Goal: Participate in discussion: Contribute content

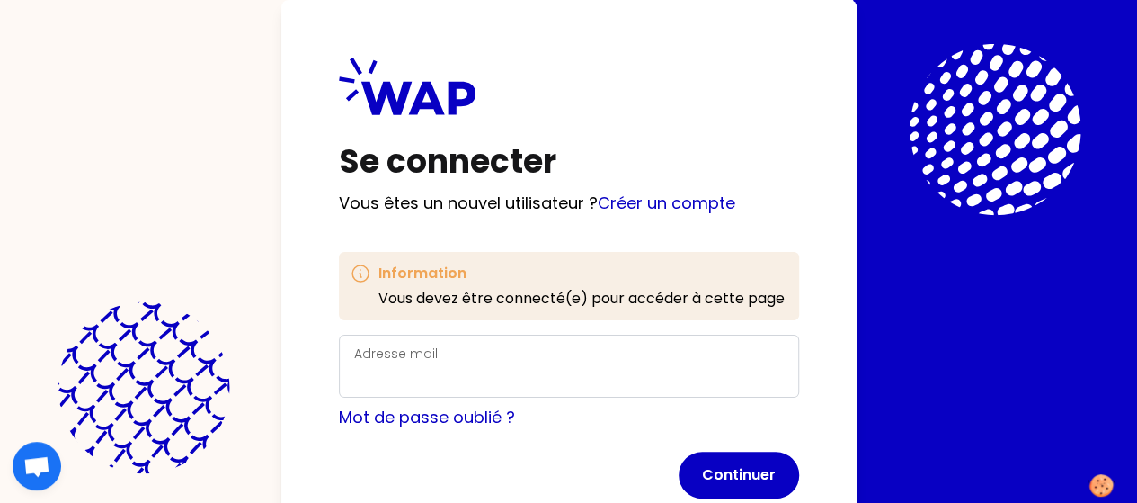
click at [354, 361] on div "Adresse mail" at bounding box center [569, 366] width 430 height 47
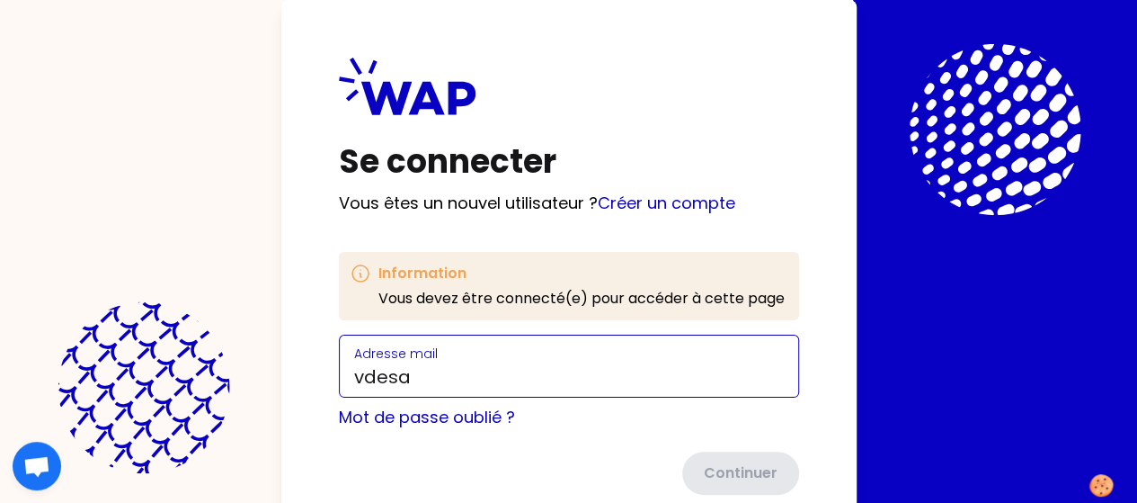
type input "[EMAIL_ADDRESS][DOMAIN_NAME]"
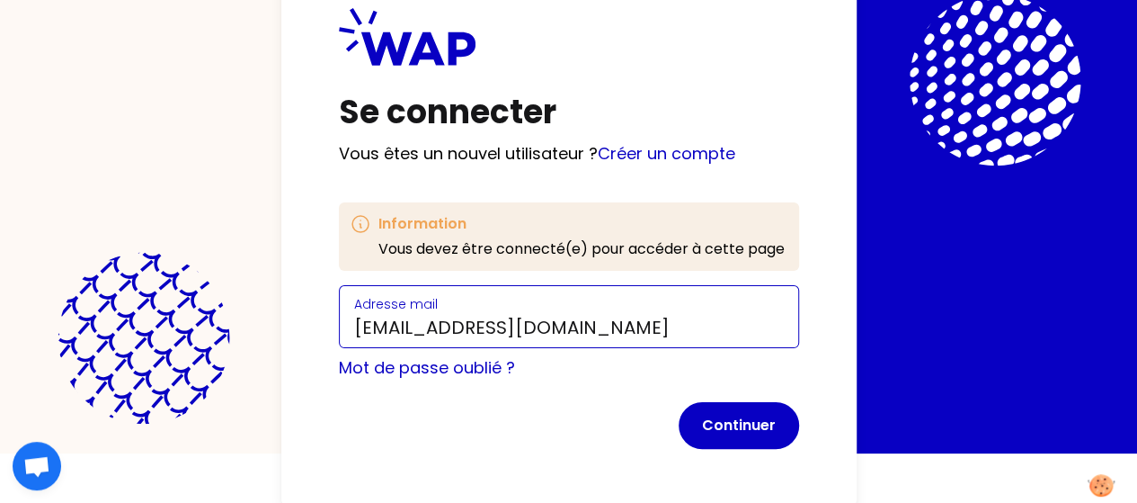
scroll to position [86, 0]
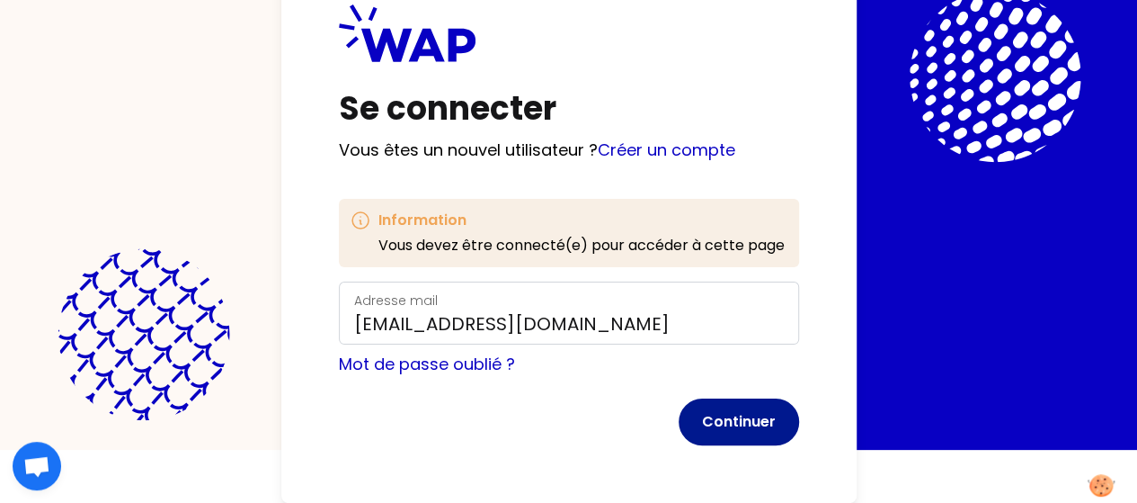
click at [679, 398] on button "Continuer" at bounding box center [739, 421] width 120 height 47
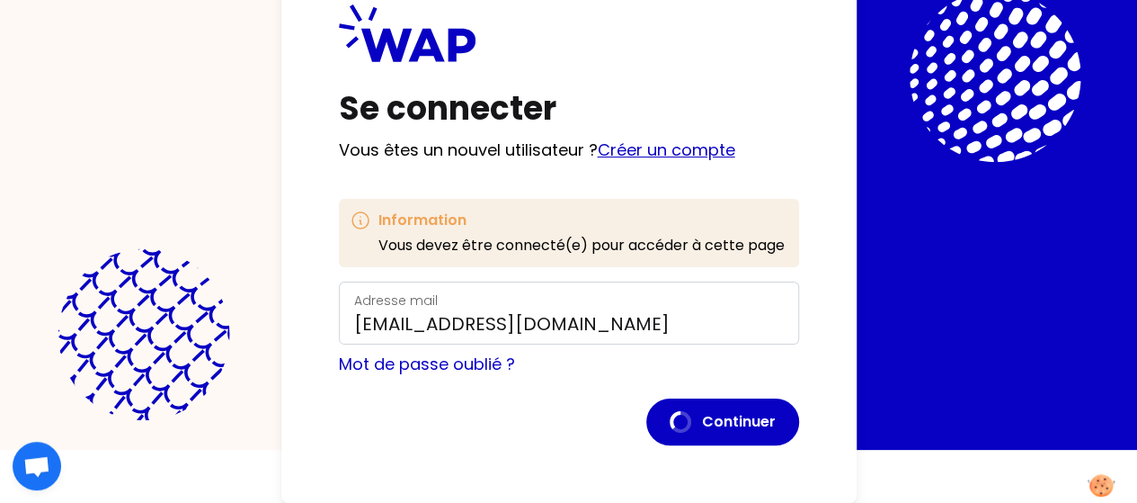
click at [598, 138] on link "Créer un compte" at bounding box center [667, 149] width 138 height 22
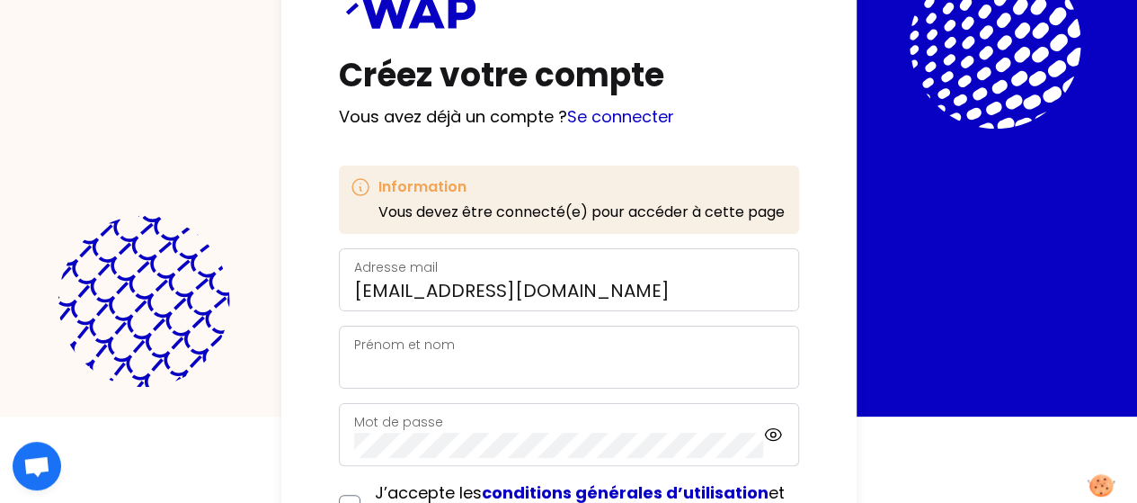
click at [354, 346] on div "Prénom et nom" at bounding box center [569, 357] width 430 height 47
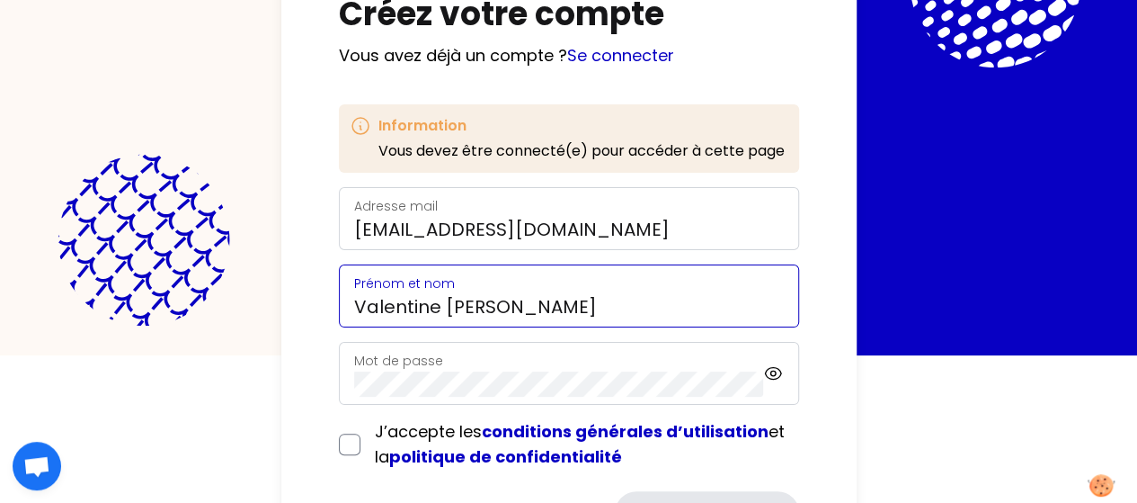
scroll to position [176, 0]
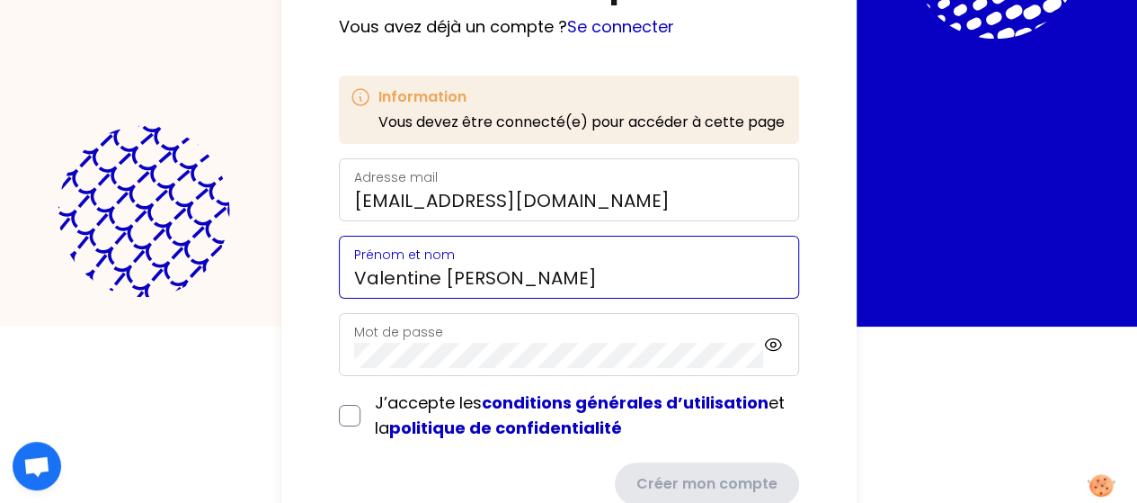
type input "Valentine [PERSON_NAME]"
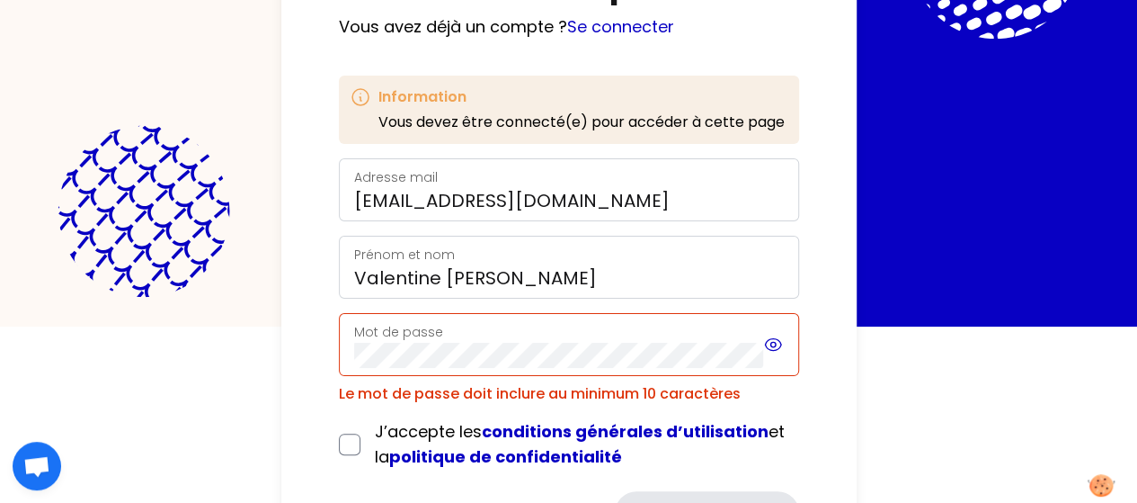
click at [763, 339] on icon at bounding box center [773, 345] width 20 height 22
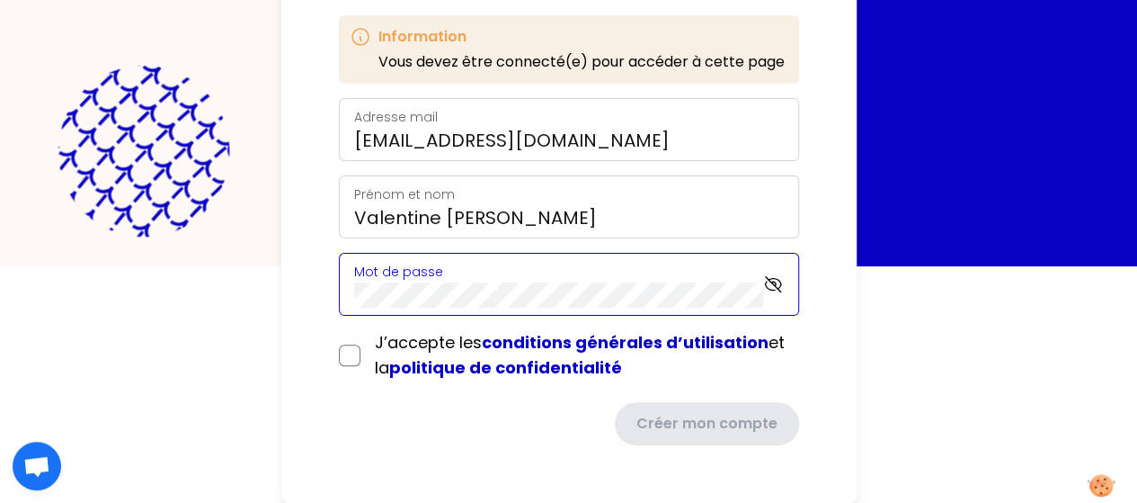
scroll to position [234, 0]
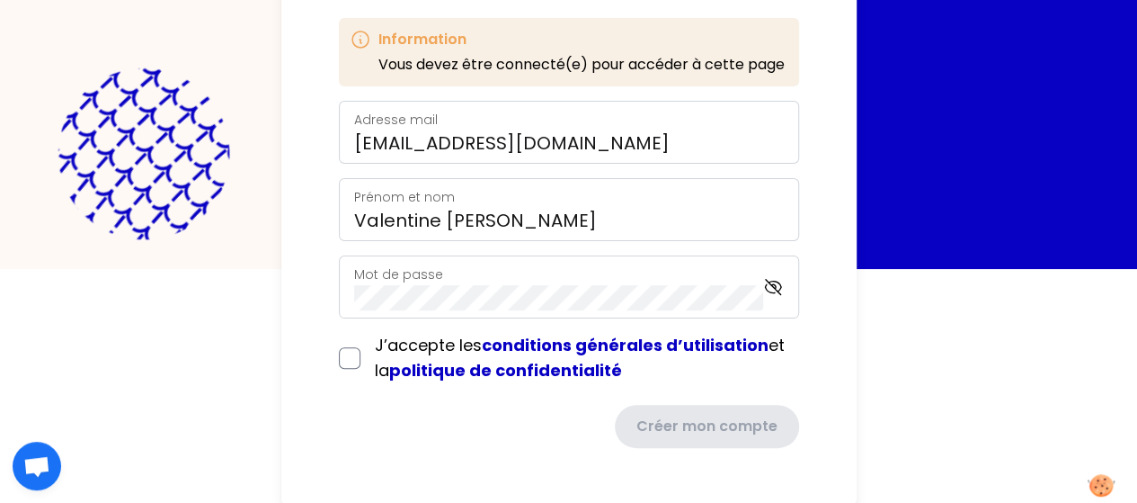
click at [339, 352] on div "J’accepte les conditions générales d’utilisation et la politique de confidentia…" at bounding box center [569, 358] width 460 height 50
click at [339, 355] on input "checkbox" at bounding box center [350, 358] width 22 height 22
checkbox input "true"
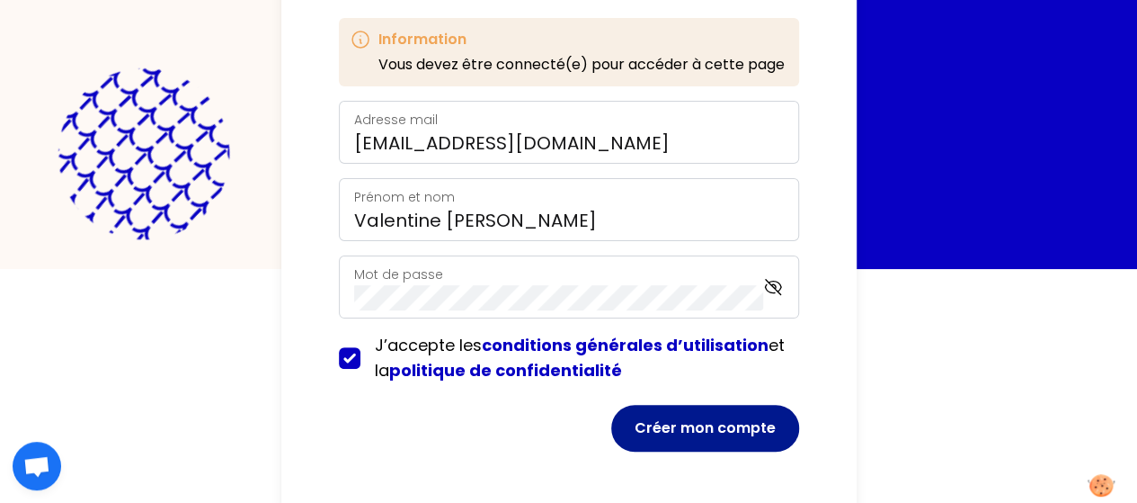
click at [611, 425] on button "Créer mon compte" at bounding box center [705, 428] width 188 height 47
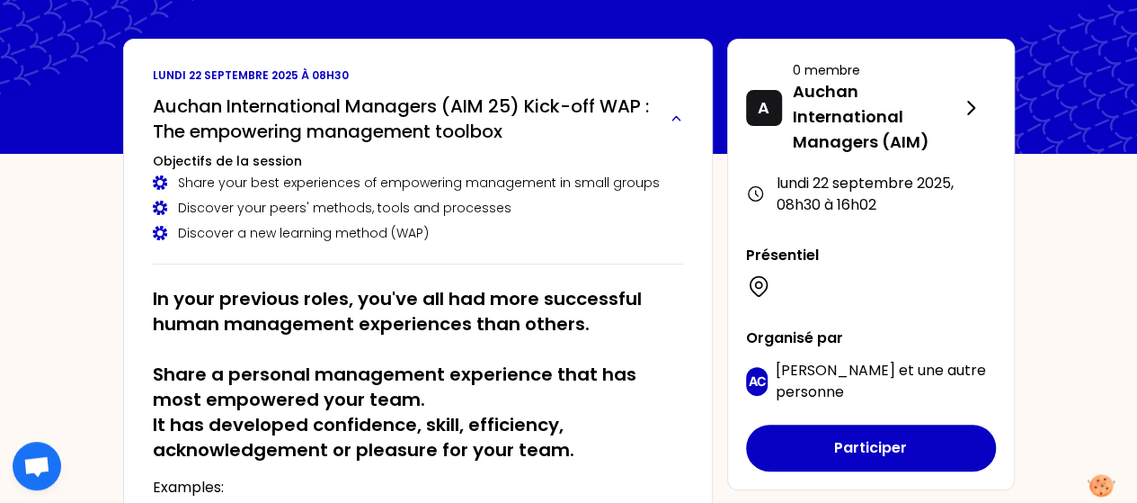
scroll to position [90, 0]
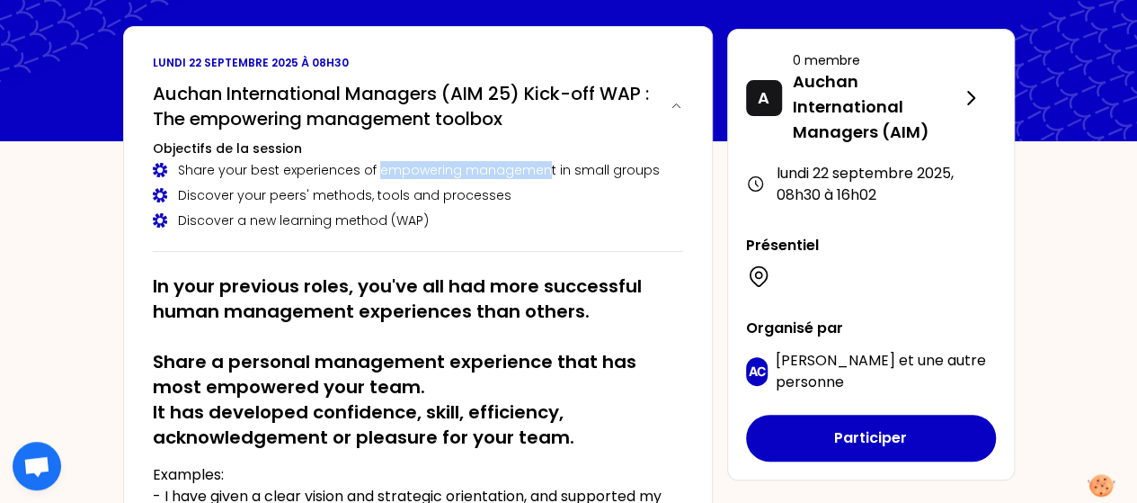
drag, startPoint x: 539, startPoint y: 169, endPoint x: 374, endPoint y: 172, distance: 165.5
click at [374, 172] on div "Share your best experiences of empowering management in small groups" at bounding box center [418, 170] width 530 height 18
copy div "empowering managemen"
click at [309, 198] on div "Discover your peers' methods, tools and processes" at bounding box center [418, 195] width 530 height 18
click at [379, 201] on div "Discover your peers' methods, tools and processes" at bounding box center [418, 195] width 530 height 18
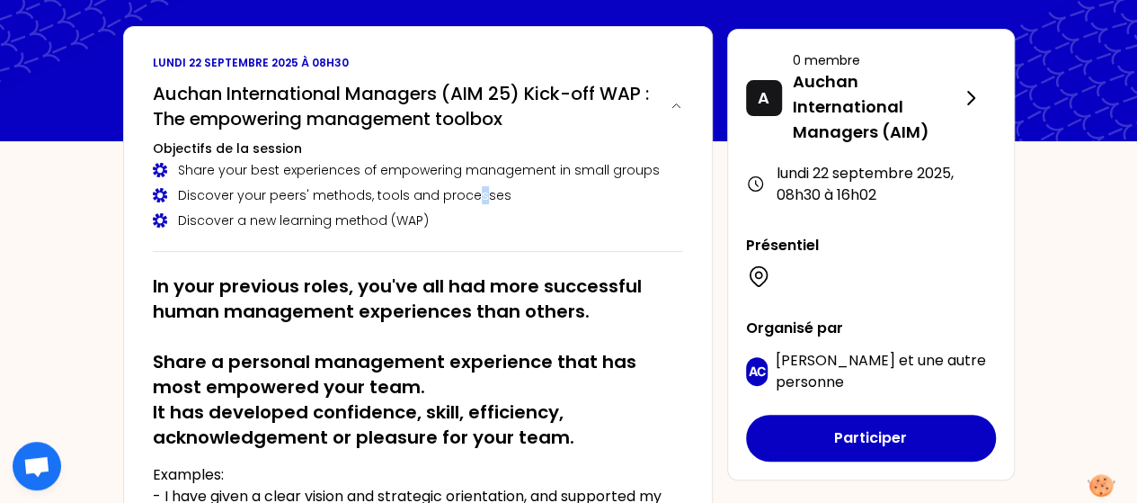
click at [469, 190] on div "Discover your peers' methods, tools and processes" at bounding box center [418, 195] width 530 height 18
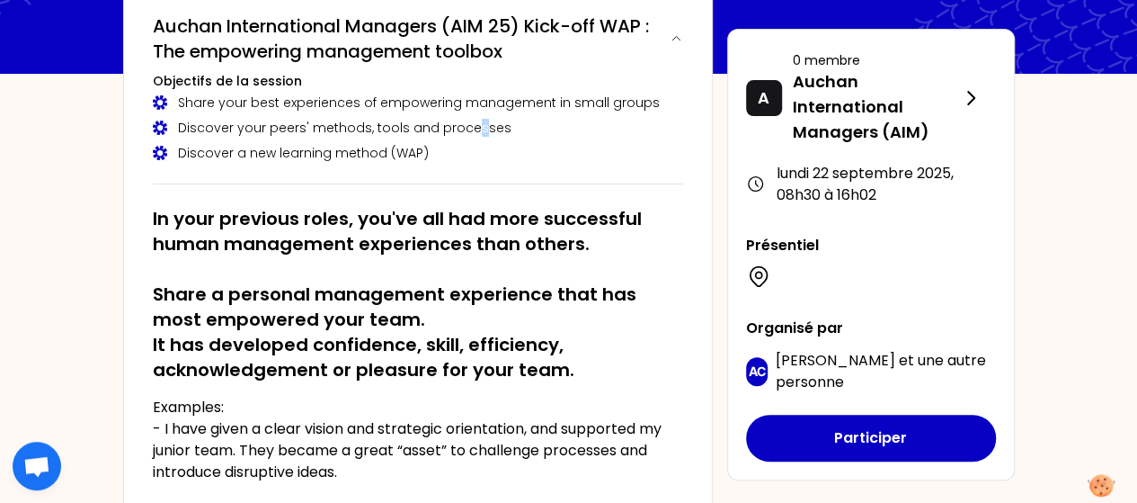
scroll to position [180, 0]
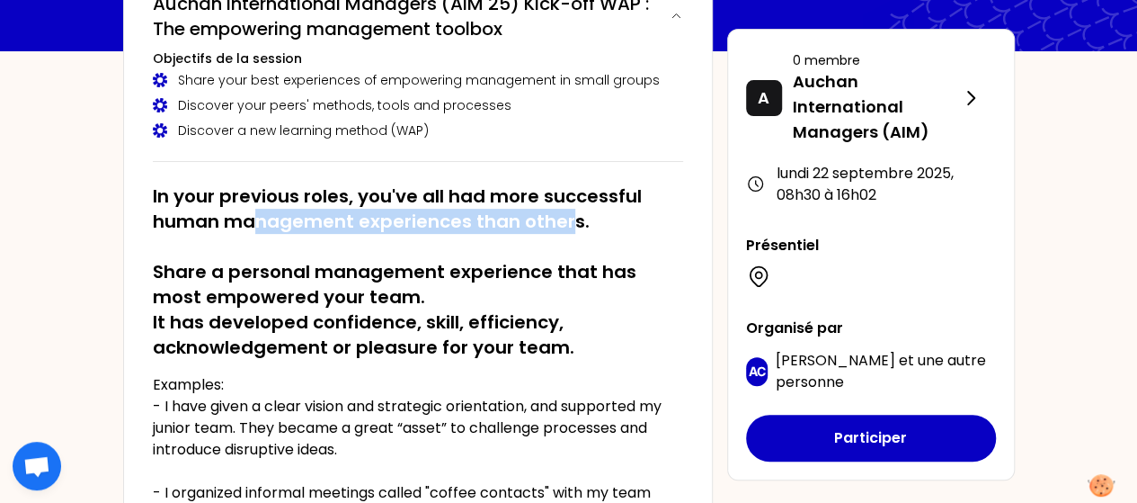
drag, startPoint x: 250, startPoint y: 220, endPoint x: 568, endPoint y: 220, distance: 318.3
click at [568, 220] on h2 "In your previous roles, you've all had more successful human management experie…" at bounding box center [418, 271] width 530 height 176
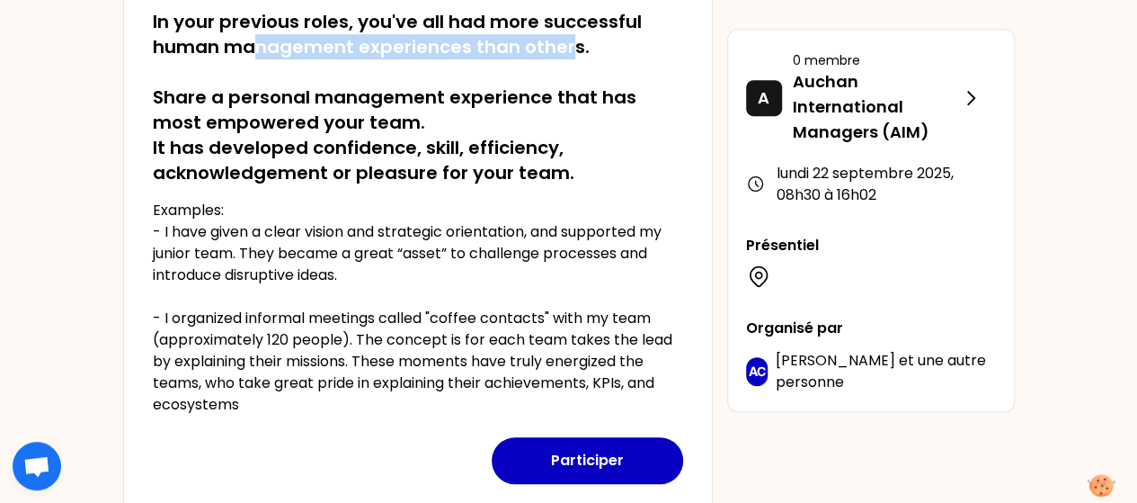
scroll to position [360, 0]
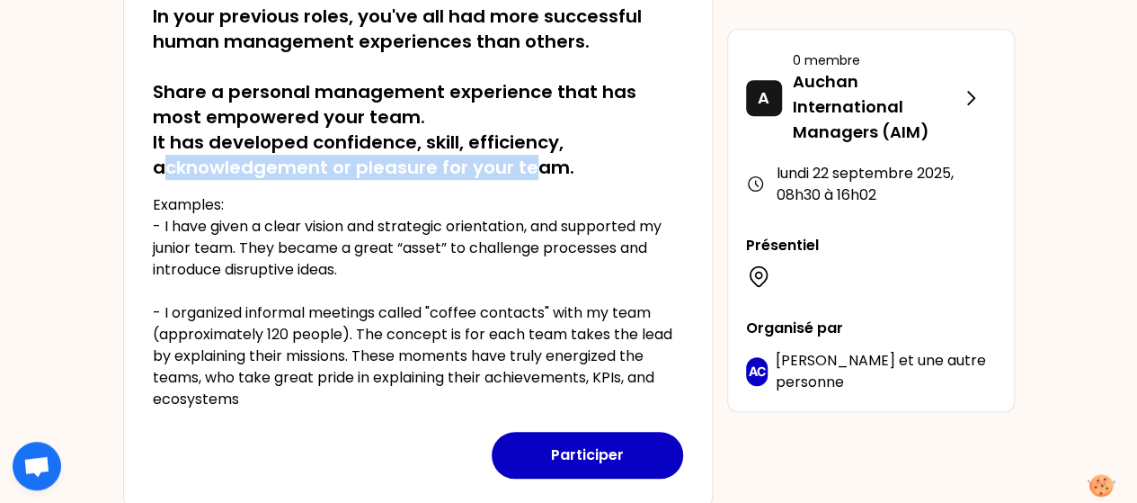
drag, startPoint x: 160, startPoint y: 165, endPoint x: 534, endPoint y: 163, distance: 374.0
click at [534, 163] on h2 "In your previous roles, you've all had more successful human management experie…" at bounding box center [418, 92] width 530 height 176
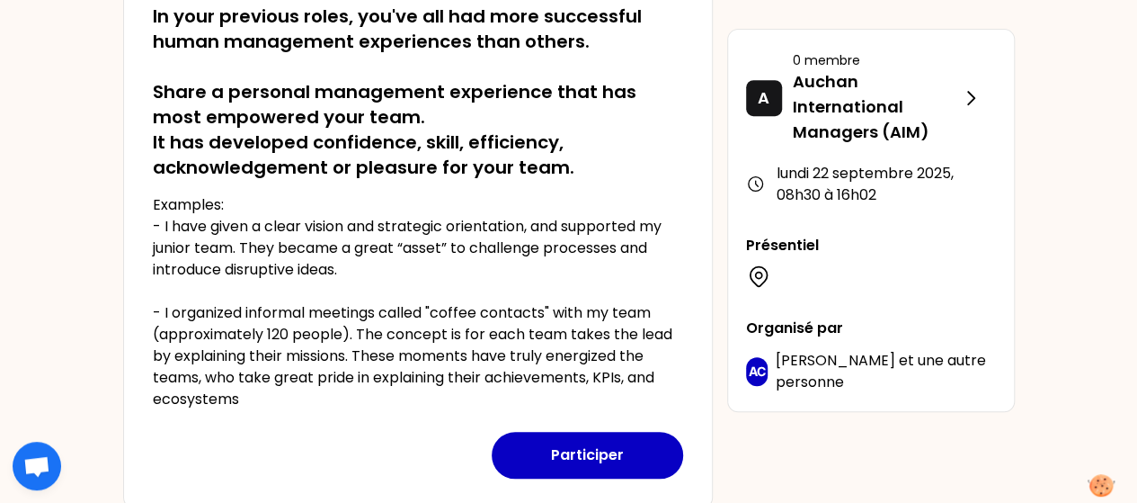
click at [359, 186] on div "In your previous roles, you've all had more successful human management experie…" at bounding box center [418, 199] width 530 height 421
click at [348, 263] on p "Examples: - I have given a clear vision and strategic orientation, and supporte…" at bounding box center [418, 302] width 530 height 216
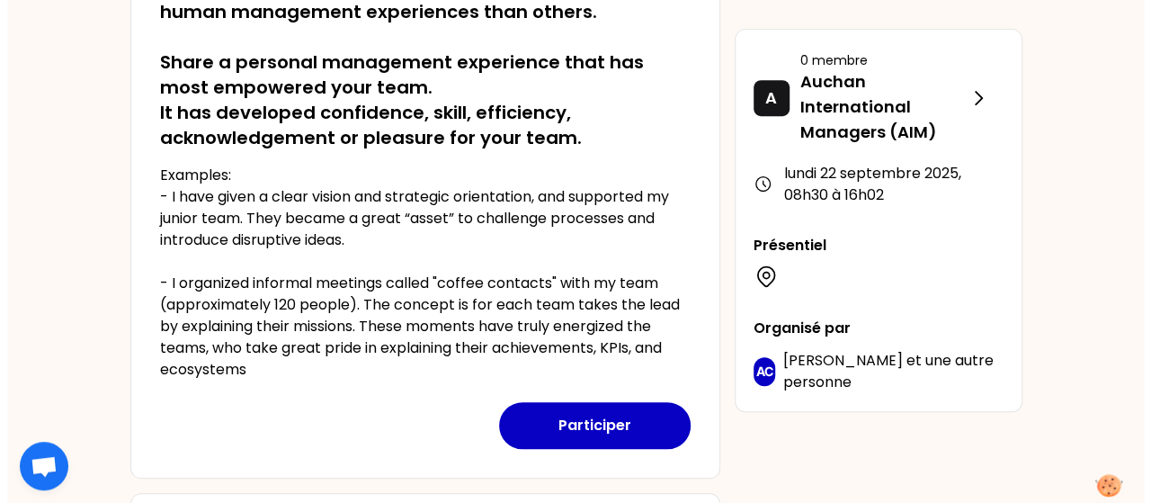
scroll to position [382, 0]
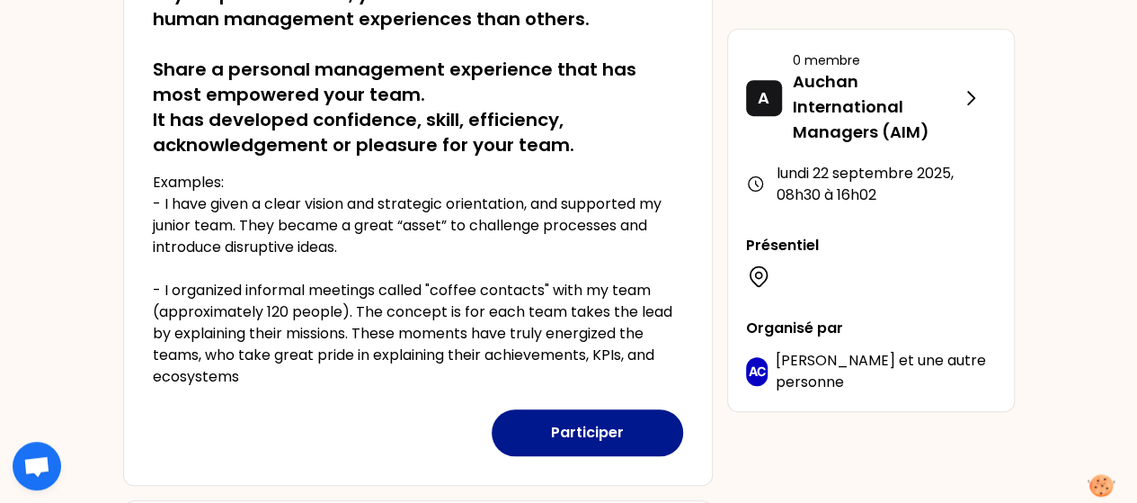
click at [584, 428] on button "Participer" at bounding box center [588, 432] width 192 height 47
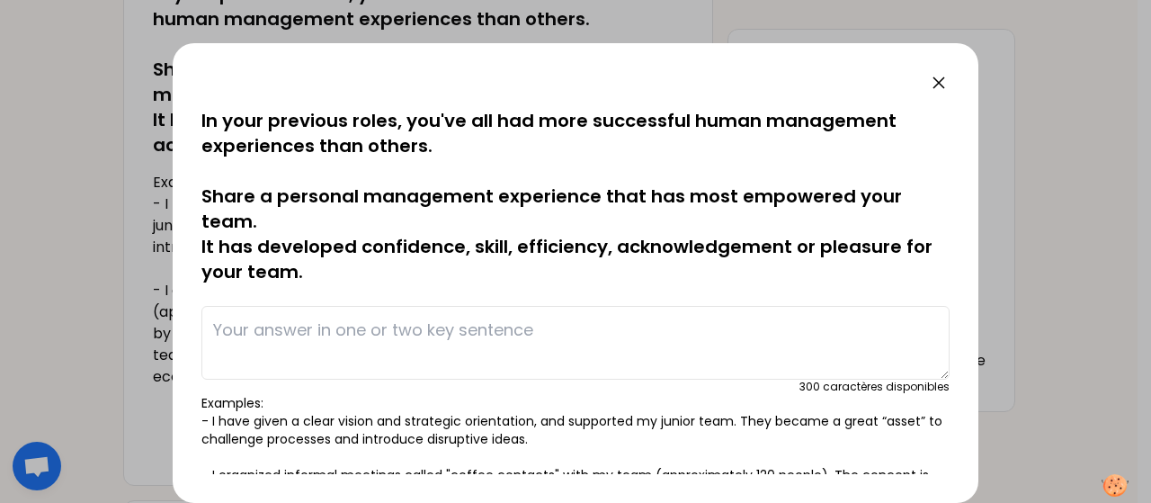
click at [311, 334] on textarea at bounding box center [575, 343] width 748 height 74
click at [453, 334] on textarea "With the reorganization of the headquarter" at bounding box center [575, 343] width 748 height 74
click at [452, 332] on textarea "With the reorganization of the Auchan headquarter" at bounding box center [575, 343] width 748 height 74
click at [619, 335] on textarea "With the reorganization of Auchan headquarter" at bounding box center [575, 343] width 748 height 74
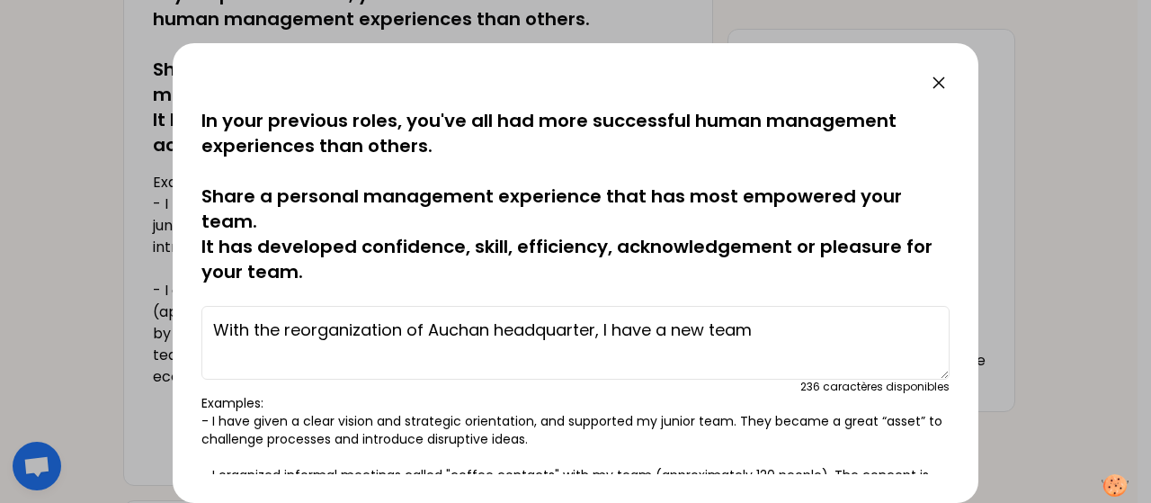
drag, startPoint x: 246, startPoint y: 329, endPoint x: 210, endPoint y: 328, distance: 36.0
click at [210, 328] on textarea "With the reorganization of Auchan headquarter, I have a new team" at bounding box center [575, 343] width 748 height 74
click at [599, 332] on textarea "Since the reorganization of Auchan headquarter, I have a new team" at bounding box center [575, 343] width 748 height 74
click at [867, 328] on textarea "Since the reorganization of Auchan headquarter in [DATE], I have a new team" at bounding box center [575, 343] width 748 height 74
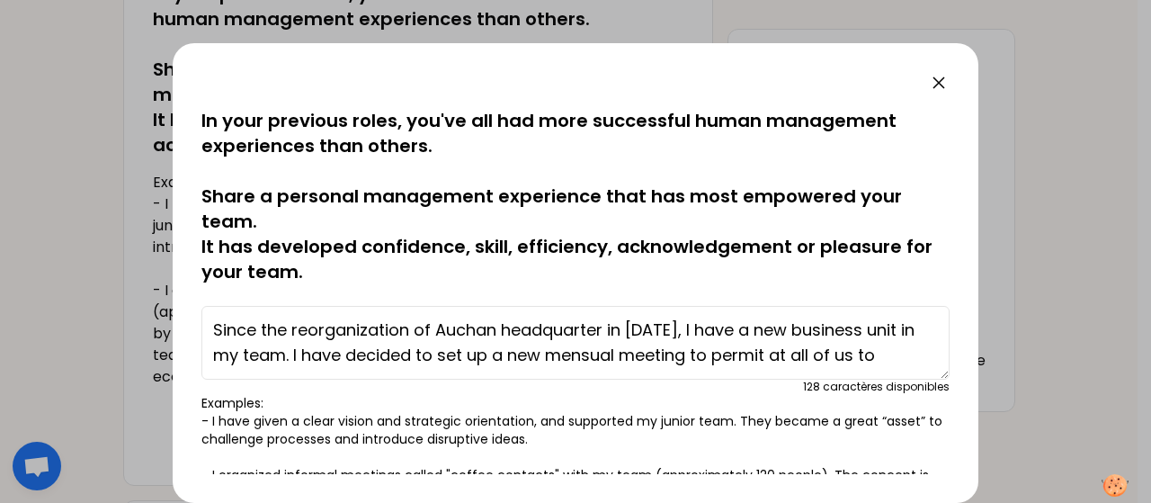
scroll to position [13, 0]
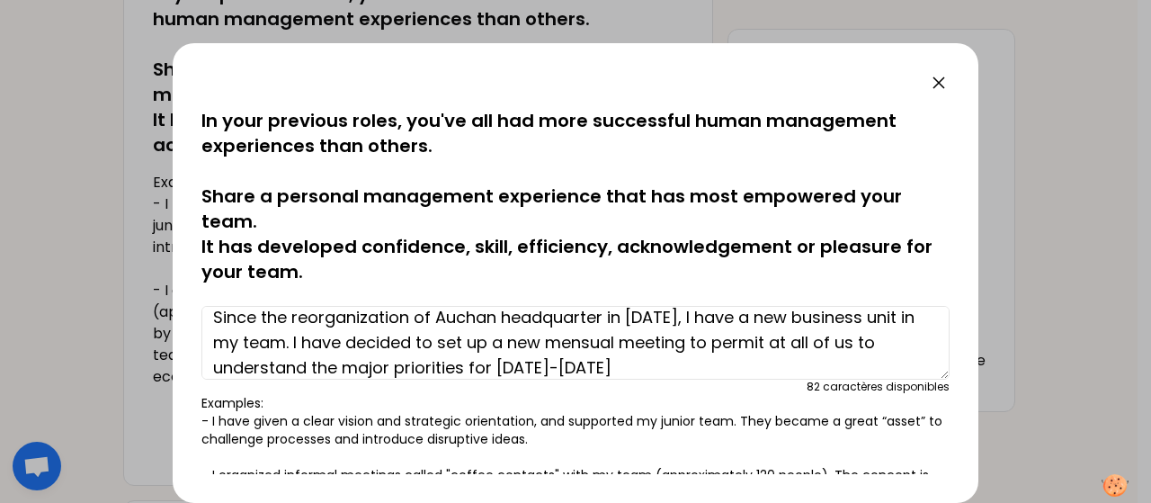
click at [746, 346] on textarea "Since the reorganization of Auchan headquarter in [DATE], I have a new business…" at bounding box center [575, 343] width 748 height 74
drag, startPoint x: 376, startPoint y: 369, endPoint x: 380, endPoint y: 379, distance: 10.9
click at [376, 370] on textarea "Since the reorganization of Auchan headquarter in [DATE], I have a new business…" at bounding box center [575, 343] width 748 height 74
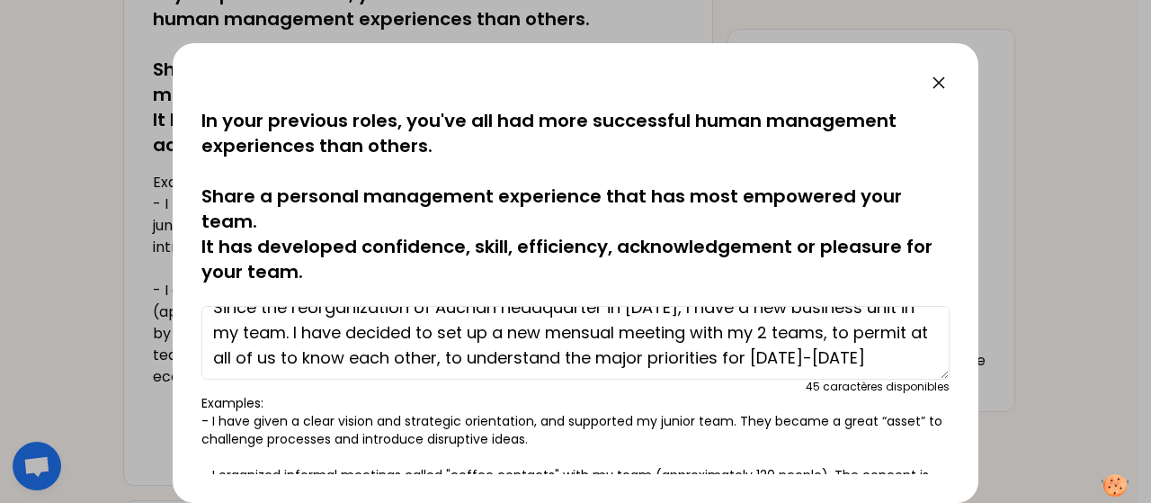
scroll to position [25, 0]
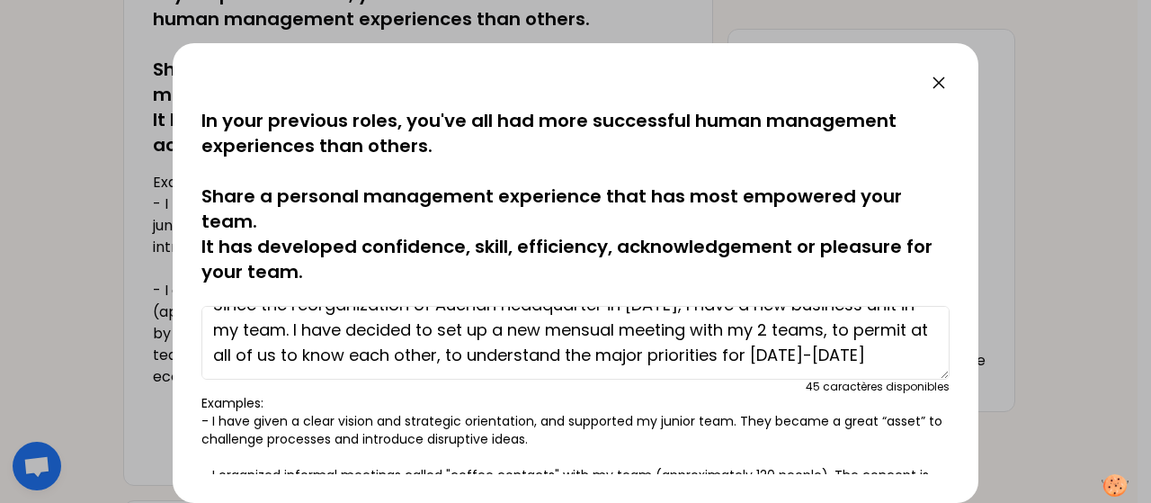
click at [909, 352] on textarea "Since the reorganization of Auchan headquarter in [DATE], I have a new business…" at bounding box center [575, 343] width 748 height 74
click at [821, 312] on textarea "Since the reorganization of Auchan headquarter in [DATE], I have a new business…" at bounding box center [575, 343] width 748 height 74
click at [540, 341] on textarea "Since the reorganization of Auchan headquarter in [DATE], I have a new business…" at bounding box center [575, 343] width 748 height 74
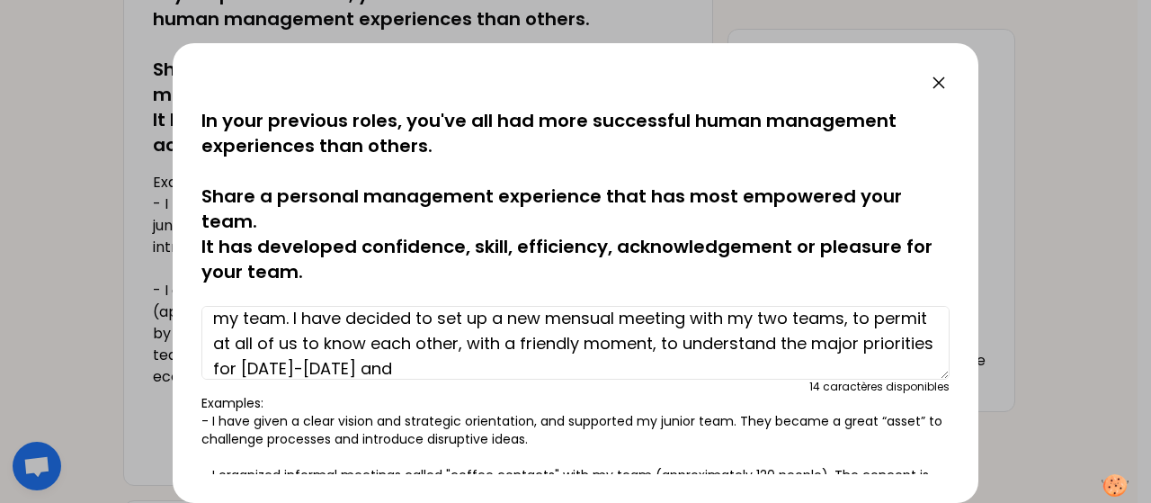
click at [758, 339] on textarea "Since the reorganization of Auchan headquarter in [DATE], I have a new business…" at bounding box center [575, 343] width 748 height 74
drag, startPoint x: 737, startPoint y: 348, endPoint x: 543, endPoint y: 350, distance: 194.2
click at [543, 350] on textarea "Since the reorganization of Auchan headquarter in [DATE], I have a new business…" at bounding box center [575, 343] width 748 height 74
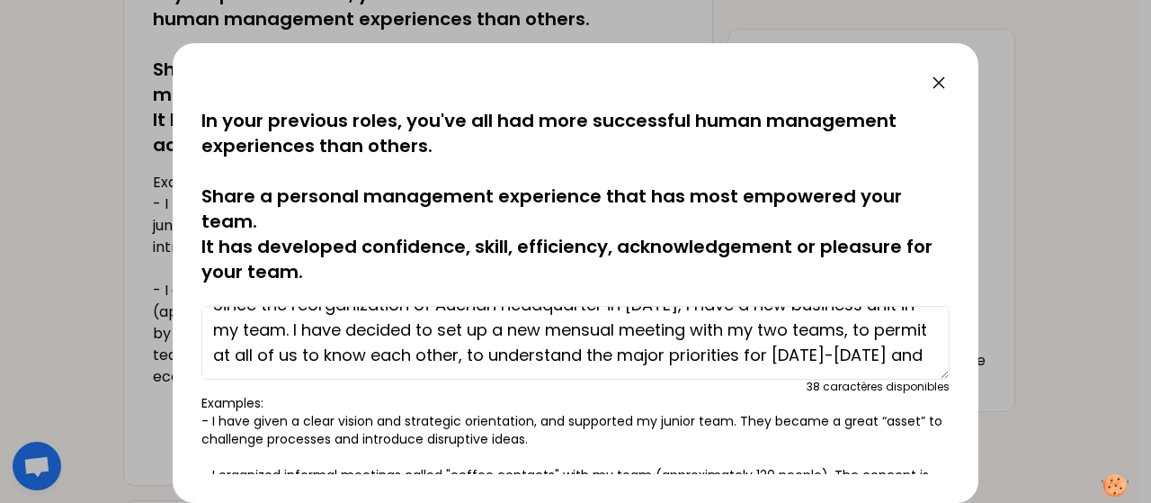
click at [318, 370] on textarea "Since the reorganization of Auchan headquarter in [DATE], I have a new business…" at bounding box center [575, 343] width 748 height 74
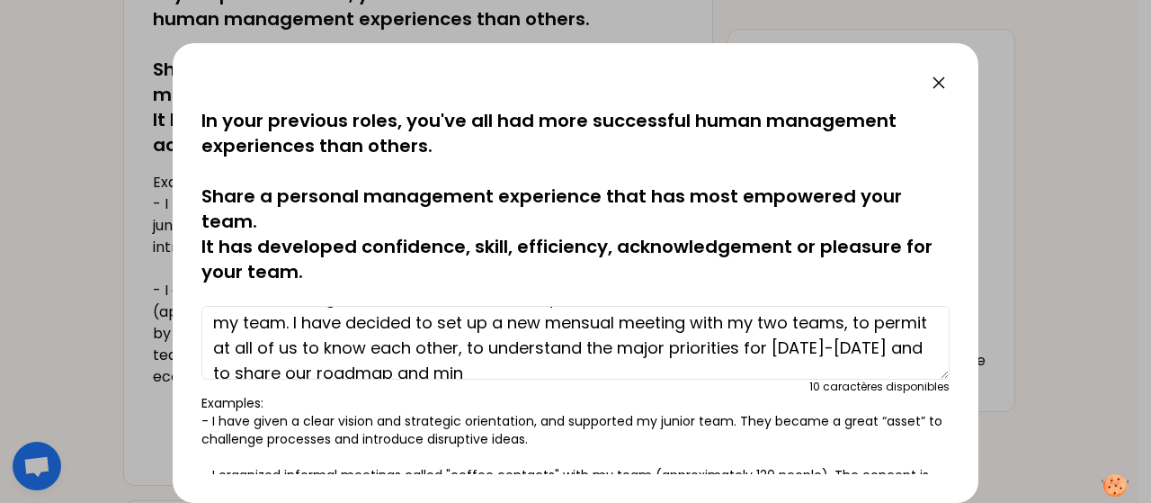
scroll to position [50, 0]
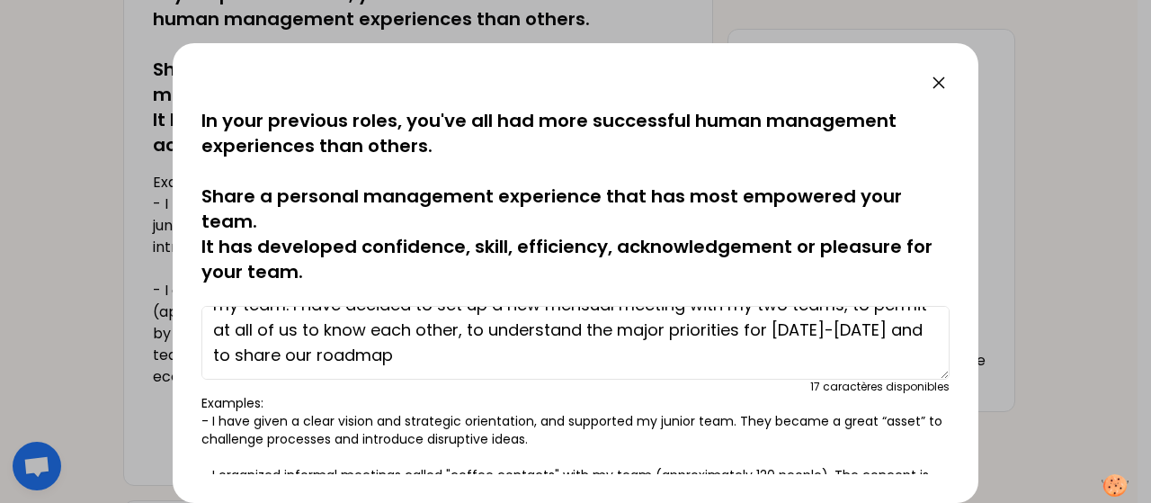
click at [394, 352] on textarea "Since the reorganization of Auchan headquarter in [DATE], I have a new business…" at bounding box center [575, 343] width 748 height 74
drag, startPoint x: 379, startPoint y: 360, endPoint x: 367, endPoint y: 363, distance: 13.1
click at [367, 363] on textarea "Since the reorganization of Auchan headquarter in [DATE], I have a new business…" at bounding box center [575, 343] width 748 height 74
click at [433, 357] on textarea "Since the reorganization of Auchan headquarter in [DATE], I have a new business…" at bounding box center [575, 343] width 748 height 74
click at [393, 352] on textarea "Since the reorganization of Auchan headquarter in [DATE], I have a new business…" at bounding box center [575, 343] width 748 height 74
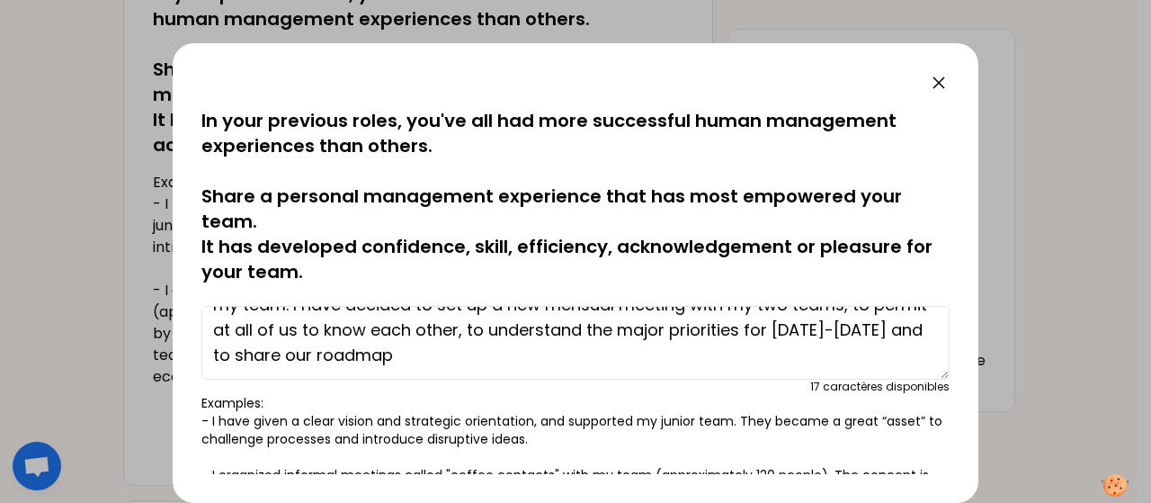
click at [480, 350] on textarea "Since the reorganization of Auchan headquarter in [DATE], I have a new business…" at bounding box center [575, 343] width 748 height 74
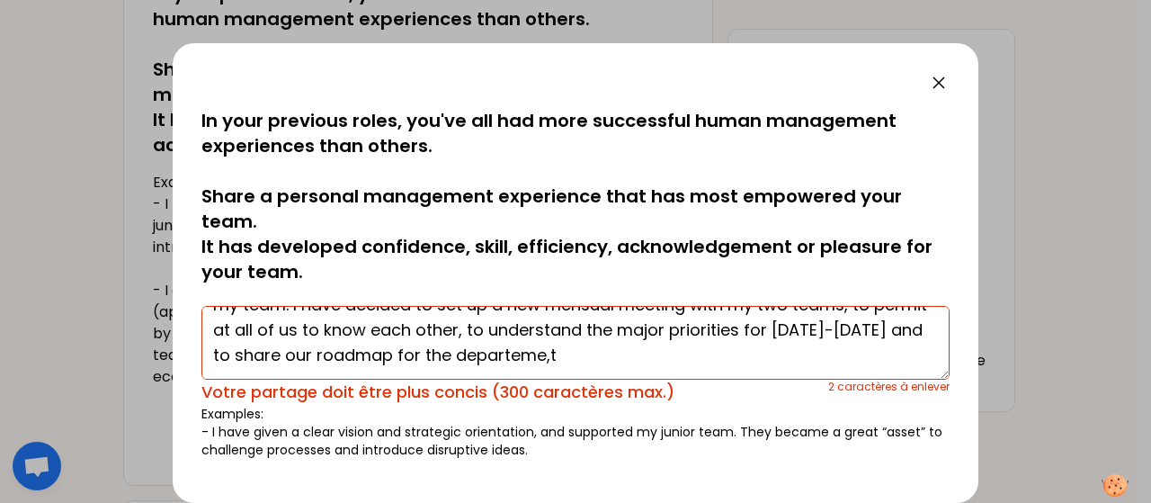
drag, startPoint x: 388, startPoint y: 359, endPoint x: 367, endPoint y: 357, distance: 21.7
click at [367, 357] on textarea "Since the reorganization of Auchan headquarter in [DATE], I have a new business…" at bounding box center [575, 343] width 748 height 74
click at [396, 352] on textarea "Since the reorganization of Auchan headquarter in [DATE], I have a new business…" at bounding box center [575, 343] width 748 height 74
drag, startPoint x: 756, startPoint y: 356, endPoint x: 573, endPoint y: 355, distance: 183.4
click at [573, 355] on textarea "Since the reorganization of Auchan headquarter in [DATE], I have a new business…" at bounding box center [575, 343] width 748 height 74
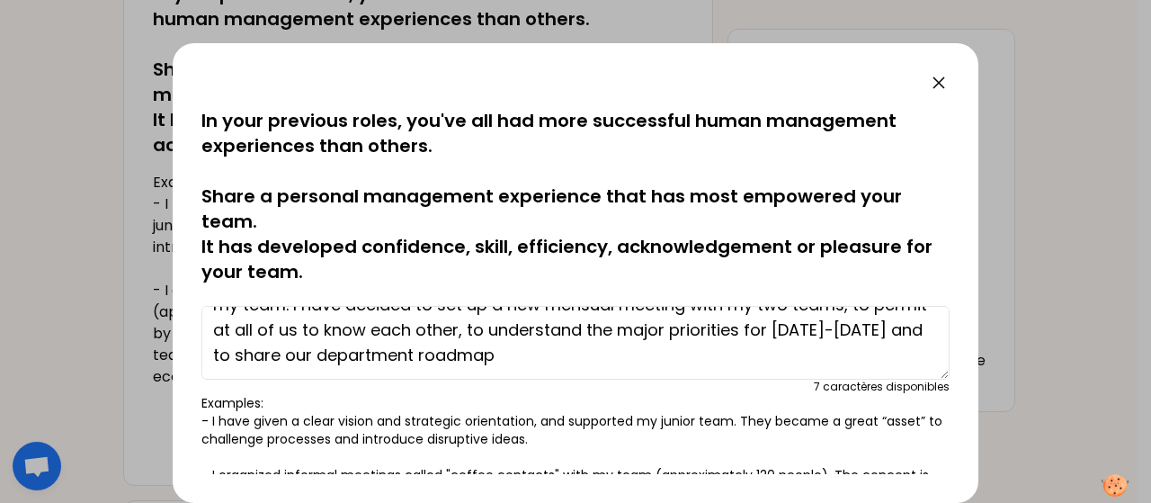
click at [818, 331] on textarea "Since the reorganization of Auchan headquarter in [DATE], I have a new business…" at bounding box center [575, 343] width 748 height 74
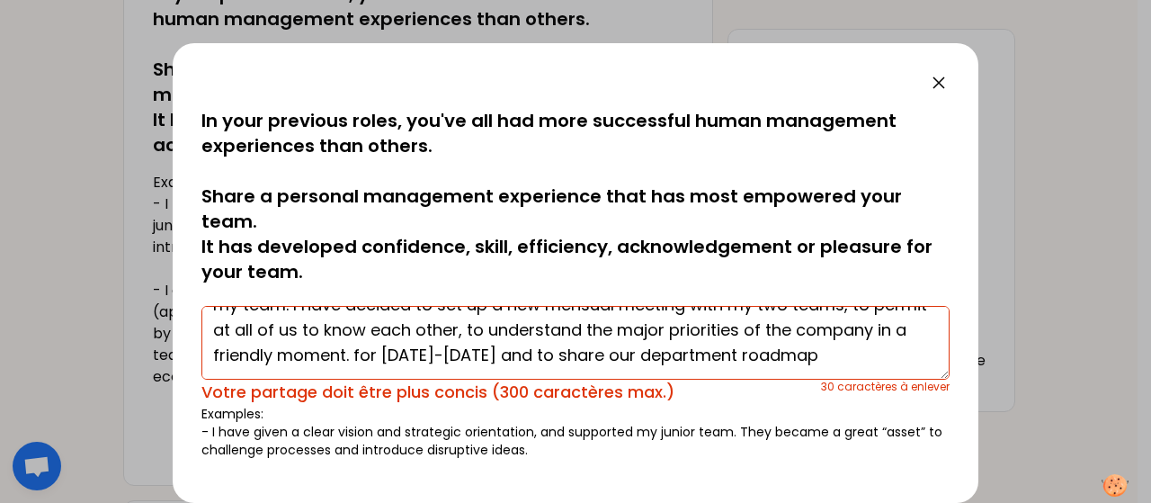
drag, startPoint x: 473, startPoint y: 356, endPoint x: 1077, endPoint y: 370, distance: 604.4
click at [1077, 370] on div "sauvegardé In your previous roles, you've all had more successful human managem…" at bounding box center [575, 251] width 1151 height 503
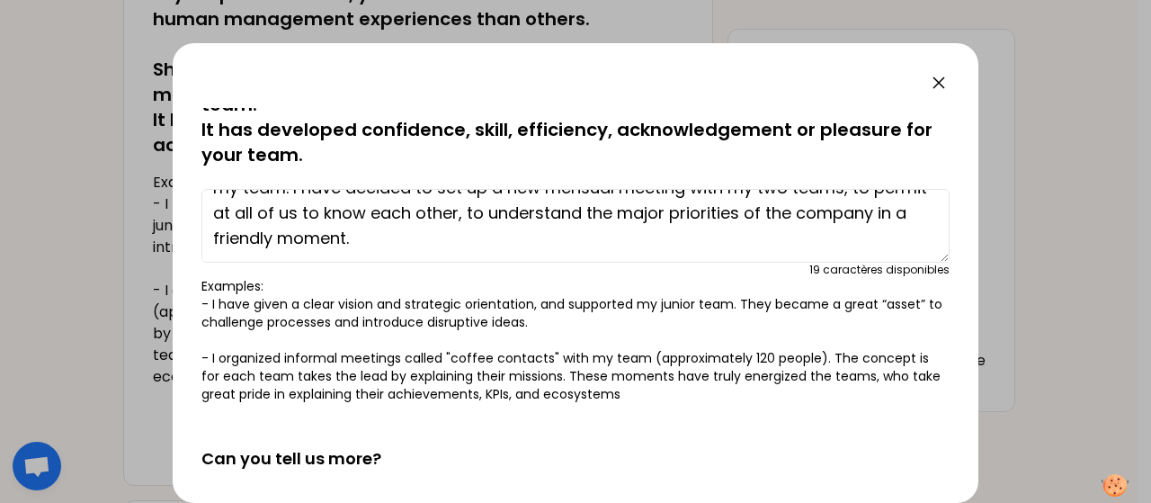
scroll to position [90, 0]
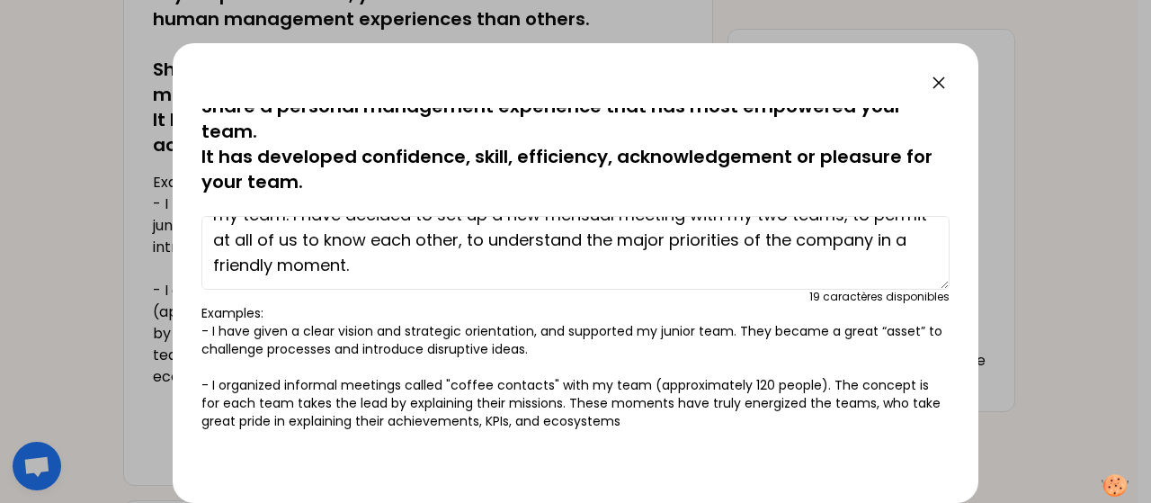
click at [396, 262] on textarea "Since the reorganization of Auchan headquarter in [DATE], I have a new business…" at bounding box center [575, 253] width 748 height 74
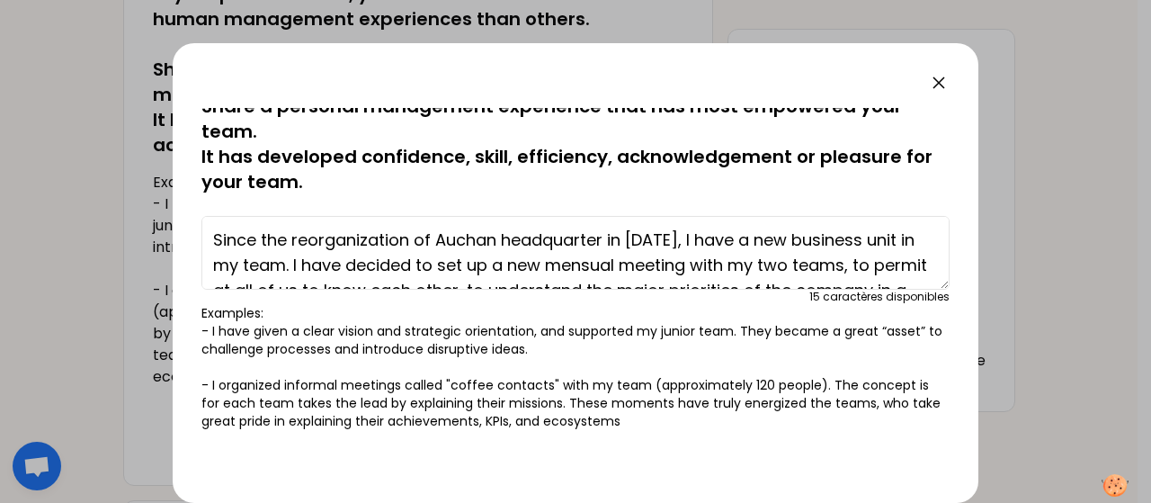
scroll to position [50, 0]
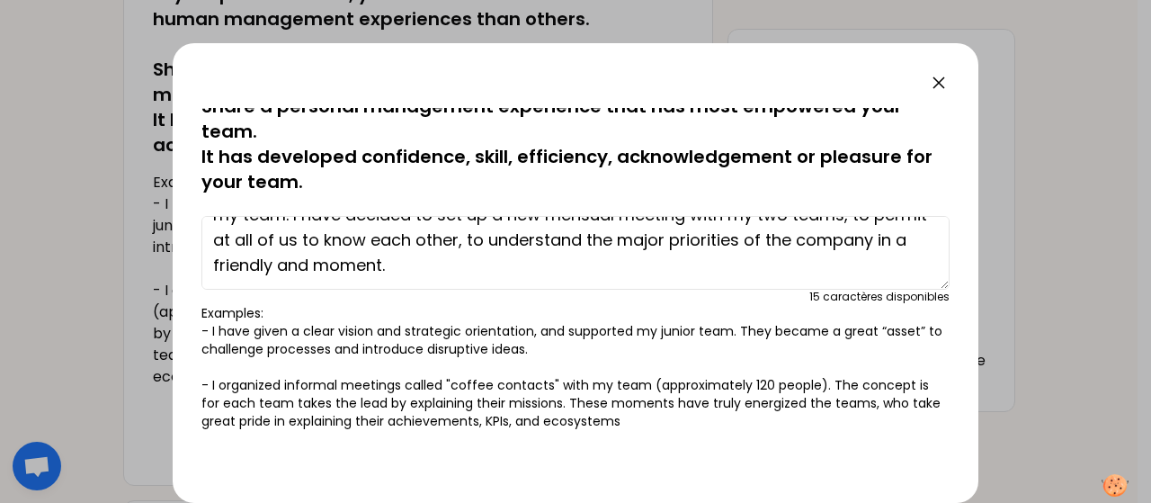
click at [289, 263] on textarea "Since the reorganization of Auchan headquarter in [DATE], I have a new business…" at bounding box center [575, 253] width 748 height 74
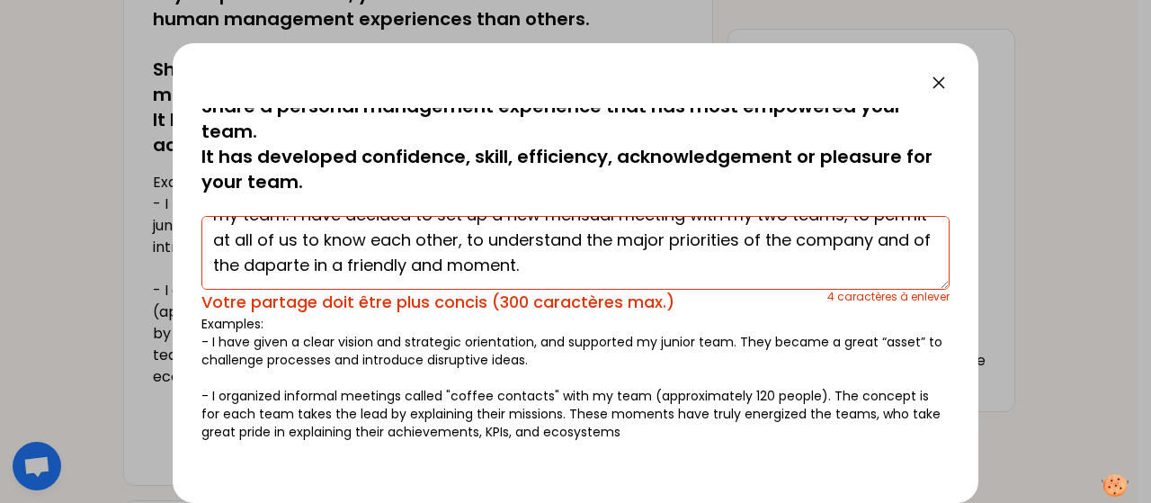
click at [688, 238] on textarea "Since the reorganization of Auchan headquarter in [DATE], I have a new business…" at bounding box center [575, 253] width 748 height 74
click at [565, 236] on textarea "Since the reorganization of Auchan headquarter in [DATE], I have a new business…" at bounding box center [575, 253] width 748 height 74
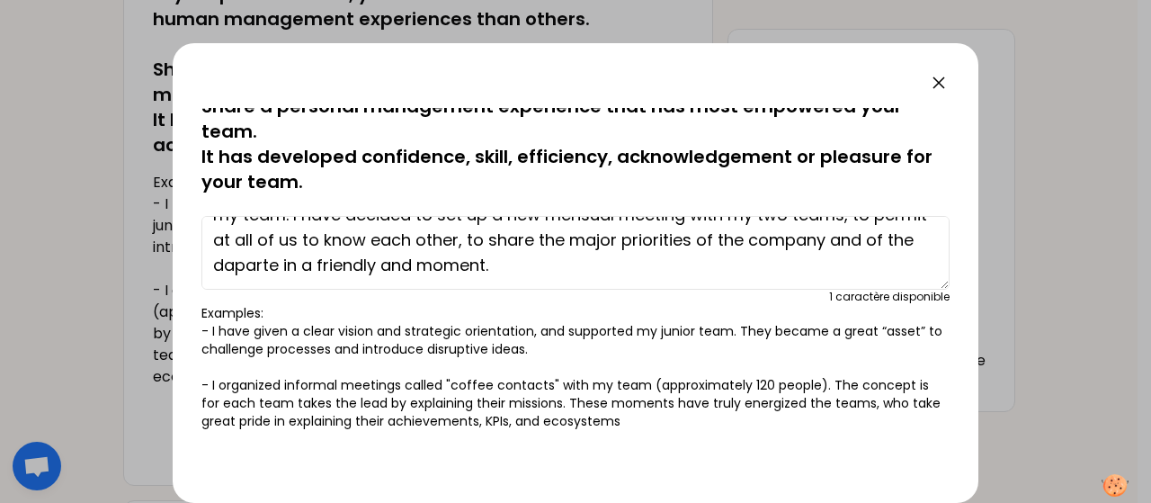
click at [316, 264] on textarea "Since the reorganization of Auchan headquarter in [DATE], I have a new business…" at bounding box center [575, 253] width 748 height 74
drag, startPoint x: 270, startPoint y: 263, endPoint x: 290, endPoint y: 263, distance: 19.8
click at [293, 267] on textarea "Since the reorganization of Auchan headquarter in [DATE], I have a new business…" at bounding box center [575, 253] width 748 height 74
click at [364, 264] on textarea "Since the reorganization of Auchan headquarter in [DATE], I have a new business…" at bounding box center [575, 253] width 748 height 74
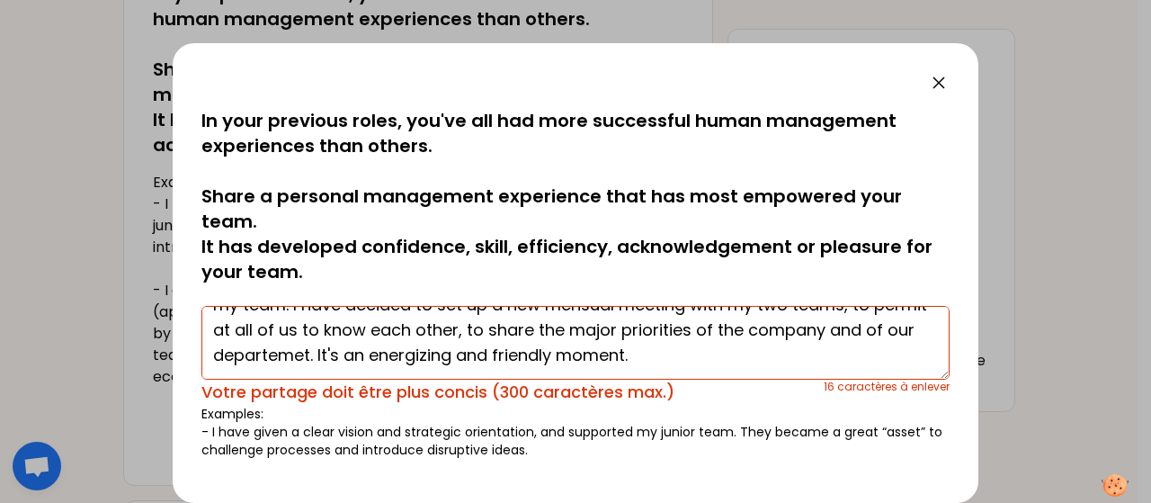
scroll to position [0, 0]
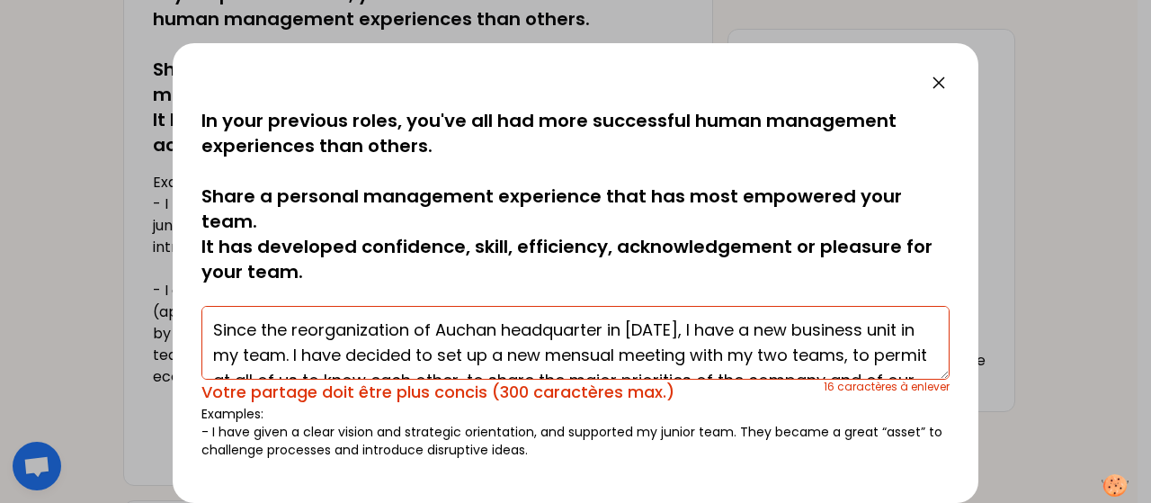
drag, startPoint x: 370, startPoint y: 335, endPoint x: 352, endPoint y: 335, distance: 18.0
click at [352, 335] on textarea "Since the reorganization of Auchan headquarter in [DATE], I have a new business…" at bounding box center [575, 343] width 748 height 74
click at [501, 329] on textarea "Since the reorganization of Auchan headquarter in [DATE], I have a new business…" at bounding box center [575, 343] width 748 height 74
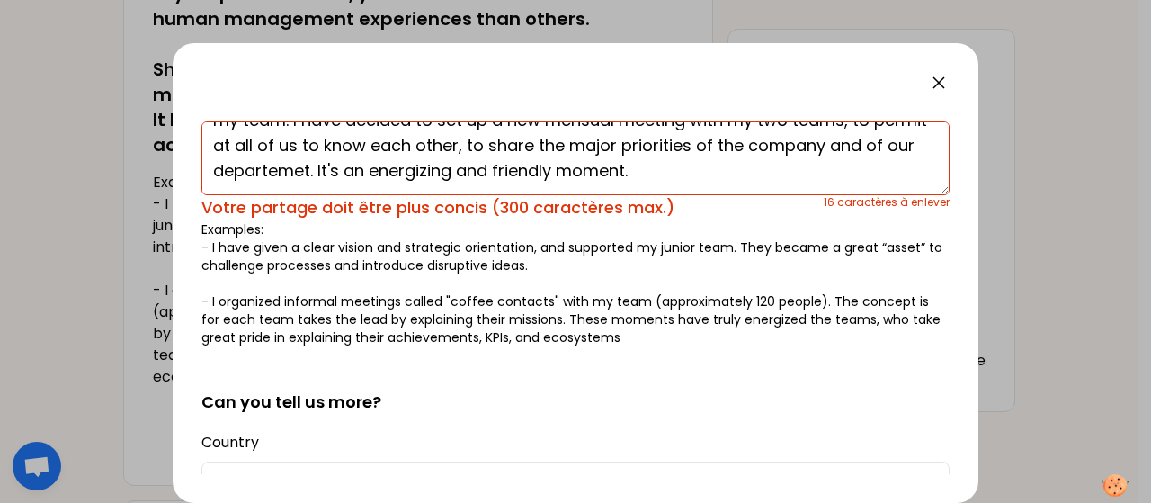
scroll to position [90, 0]
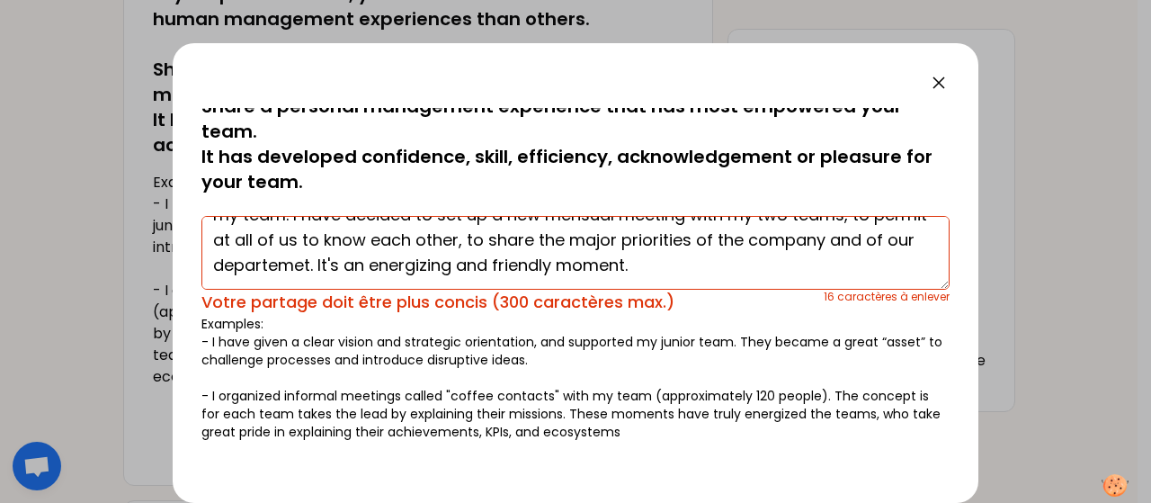
click at [698, 269] on textarea "Since the reorganization of Auchan headquarter in [DATE], I have a new business…" at bounding box center [575, 253] width 748 height 74
click at [389, 263] on textarea "Since the reorganization of Auchan headquarter in [DATE], I have a new business…" at bounding box center [575, 253] width 748 height 74
click at [703, 269] on textarea "Since the reorganization of Auchan headquarter in [DATE], I have a new business…" at bounding box center [575, 253] width 748 height 74
click at [729, 266] on textarea "Since the reorganization of Auchan headquarter in [DATE], I have a new business…" at bounding box center [575, 253] width 748 height 74
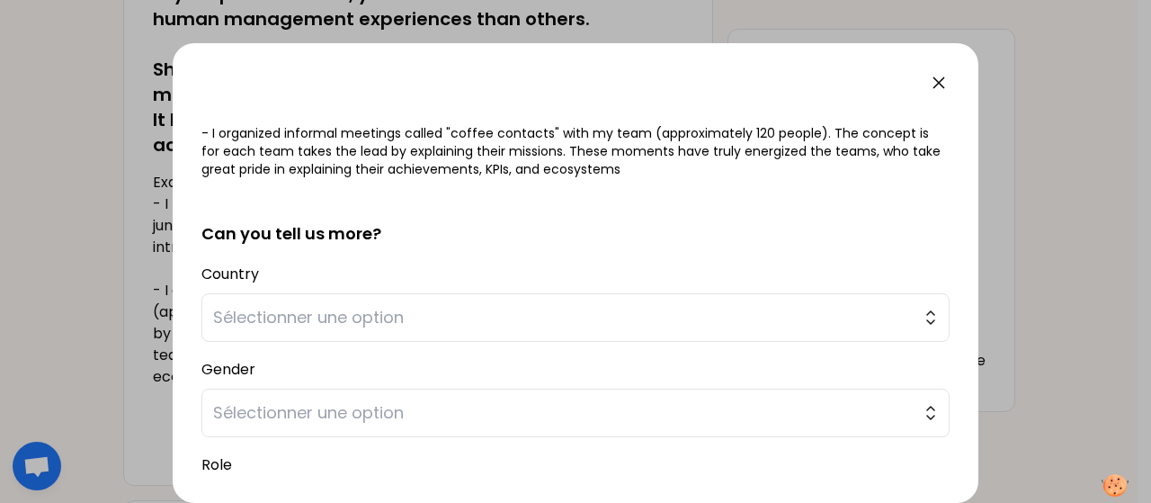
scroll to position [360, 0]
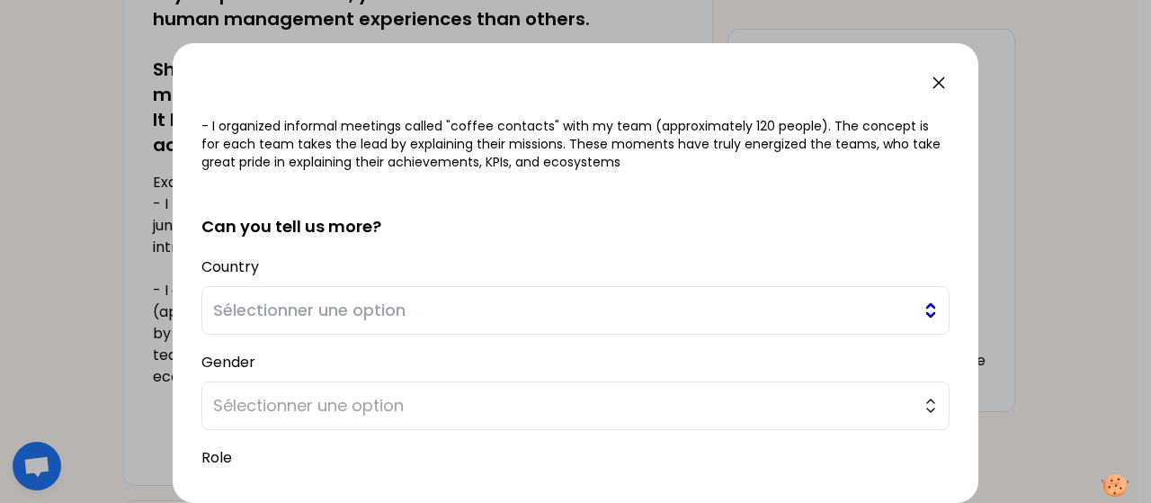
click at [383, 304] on span "Sélectionner une option" at bounding box center [563, 310] width 700 height 25
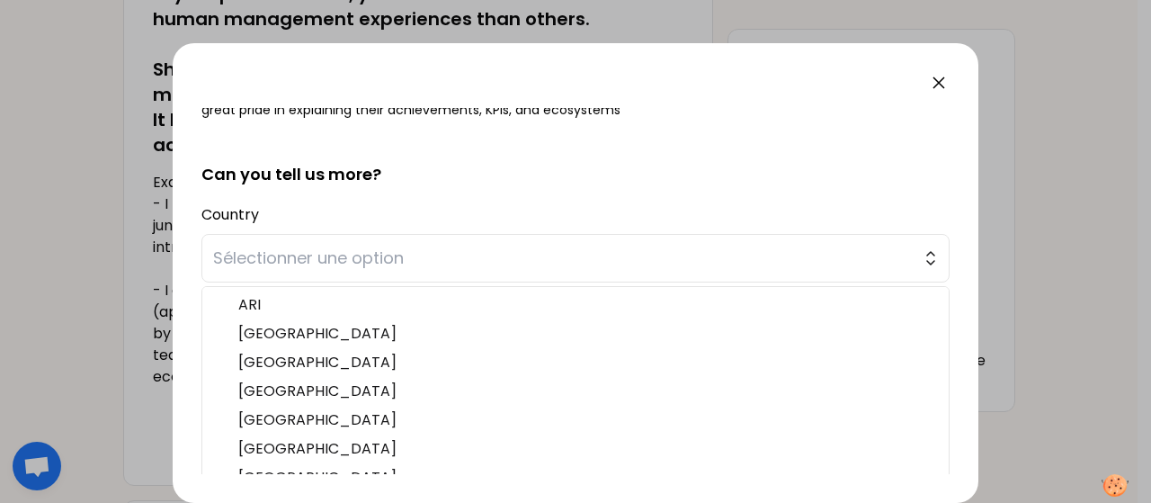
scroll to position [450, 0]
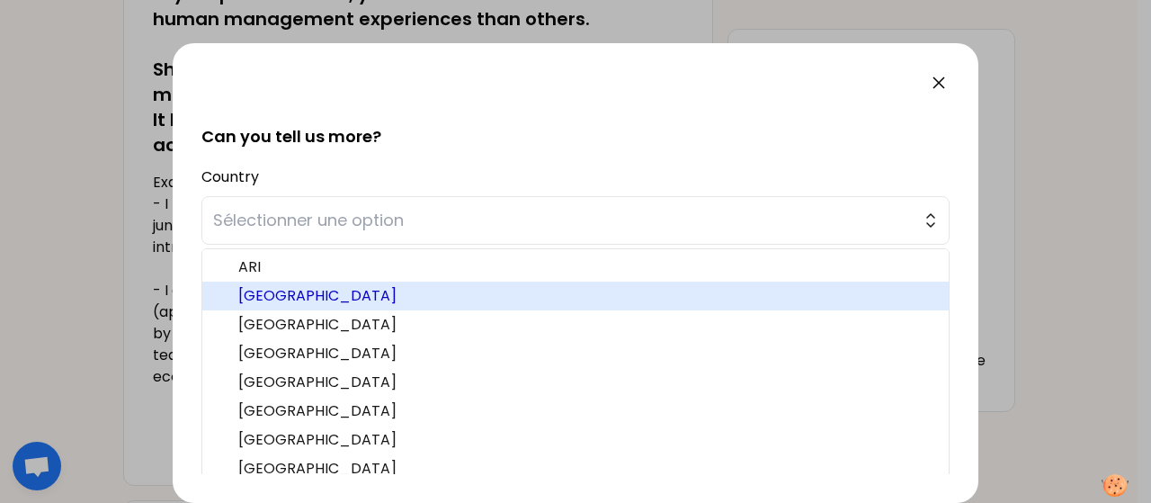
click at [340, 281] on li "[GEOGRAPHIC_DATA]" at bounding box center [575, 295] width 746 height 29
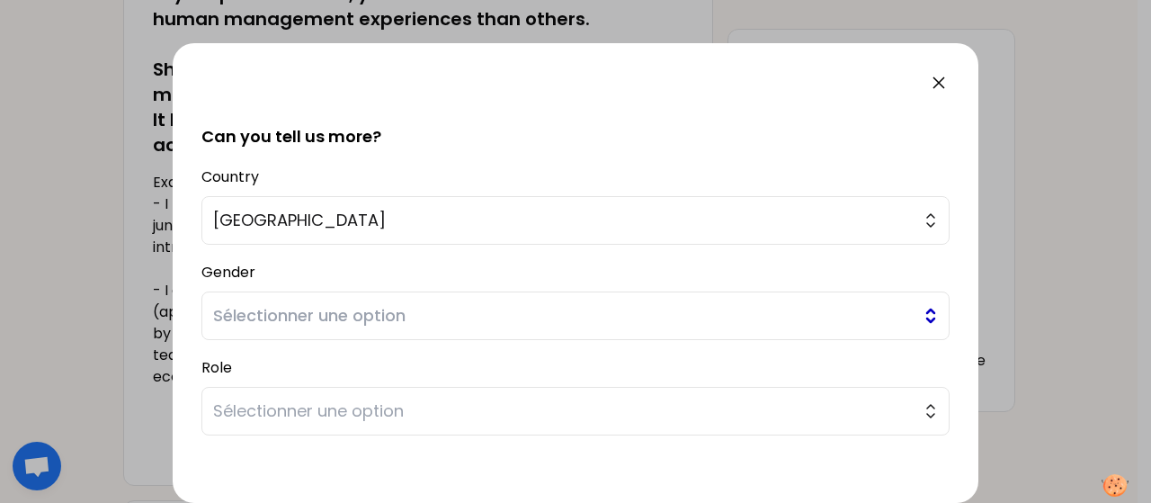
click at [402, 321] on span "Sélectionner une option" at bounding box center [563, 315] width 700 height 25
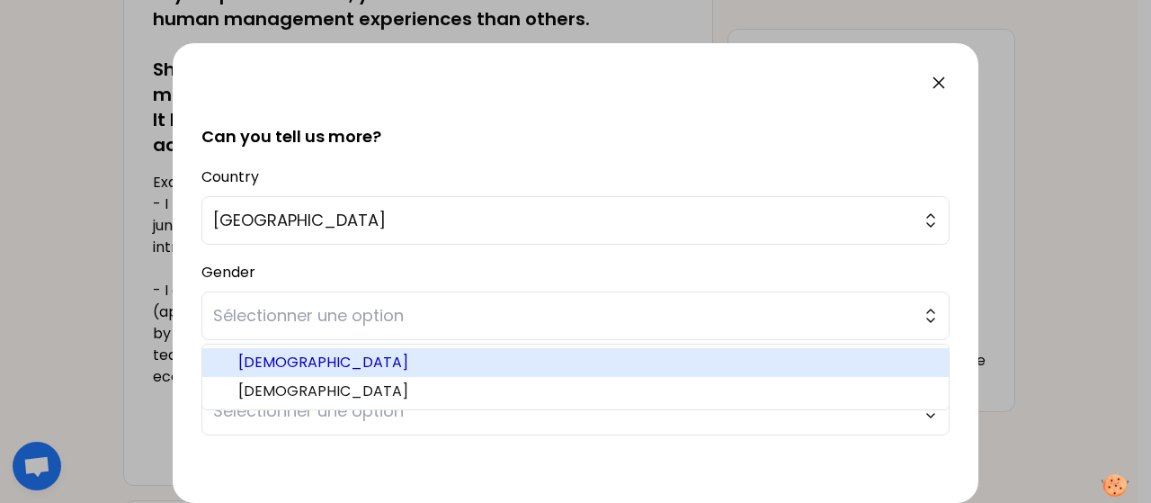
click at [352, 370] on span "[DEMOGRAPHIC_DATA]" at bounding box center [586, 363] width 696 height 22
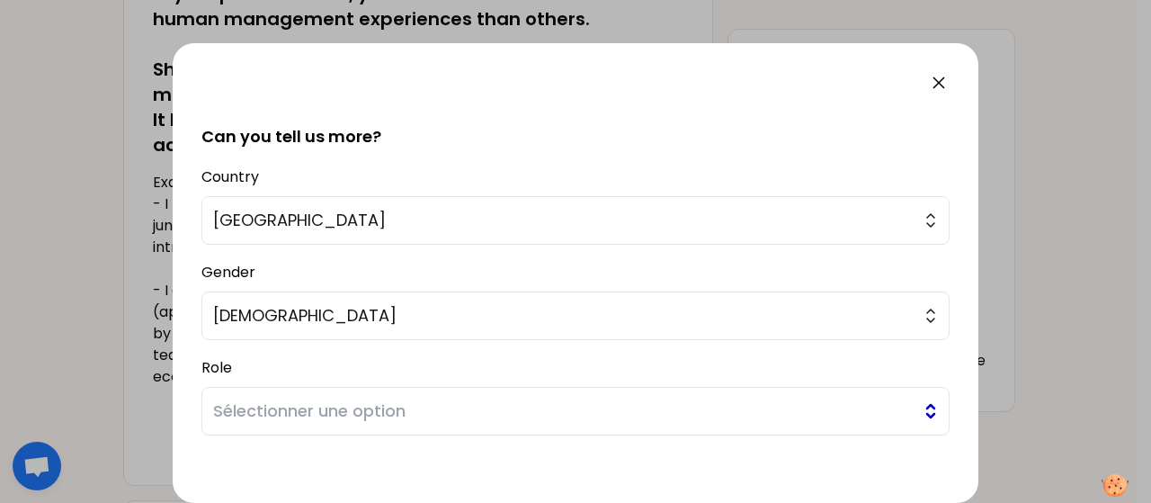
click at [359, 404] on span "Sélectionner une option" at bounding box center [563, 410] width 700 height 25
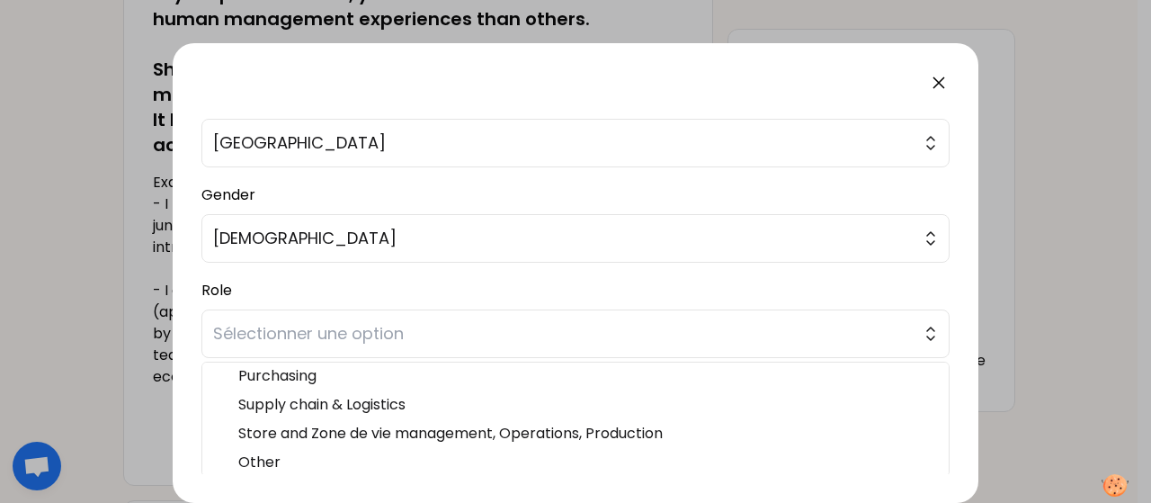
scroll to position [123, 0]
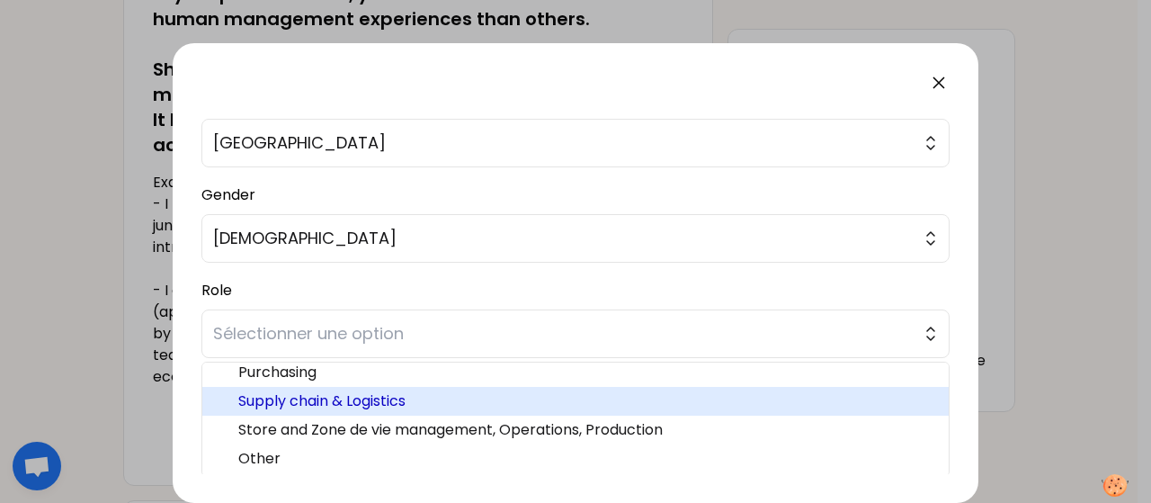
click at [363, 396] on span "Supply chain & Logistics" at bounding box center [586, 401] width 696 height 22
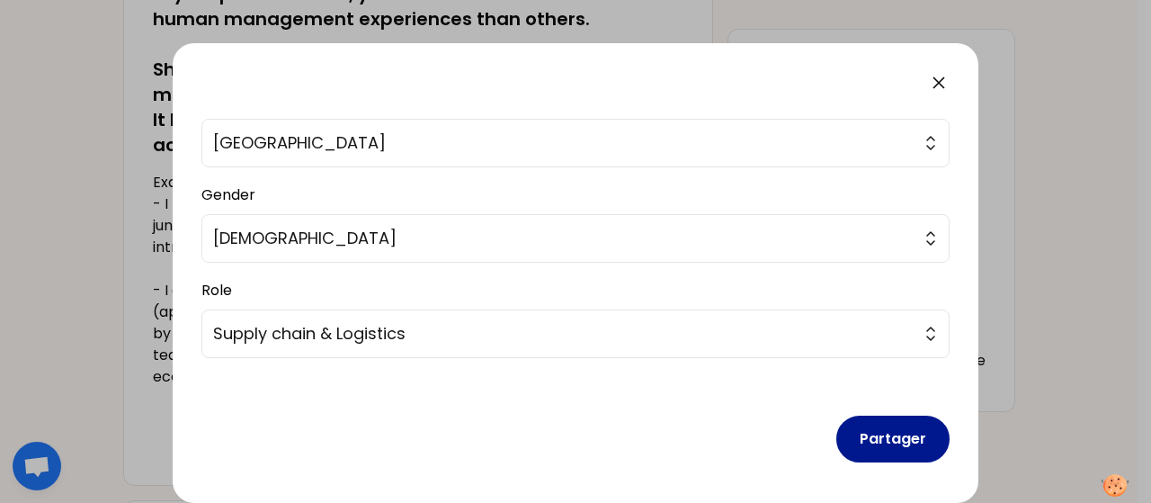
click at [890, 431] on button "Partager" at bounding box center [892, 438] width 113 height 47
click at [869, 432] on button "Partager" at bounding box center [892, 438] width 113 height 47
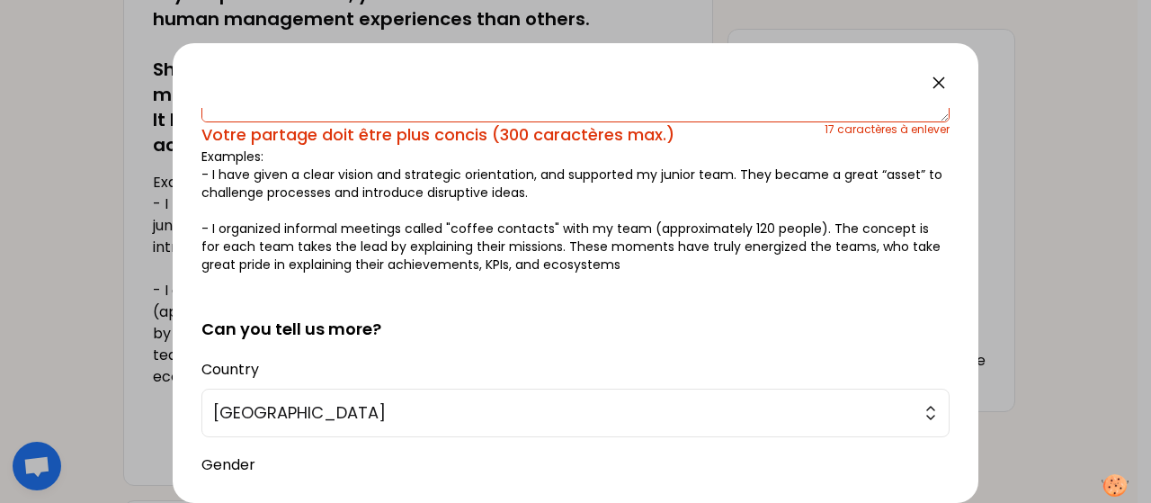
scroll to position [0, 0]
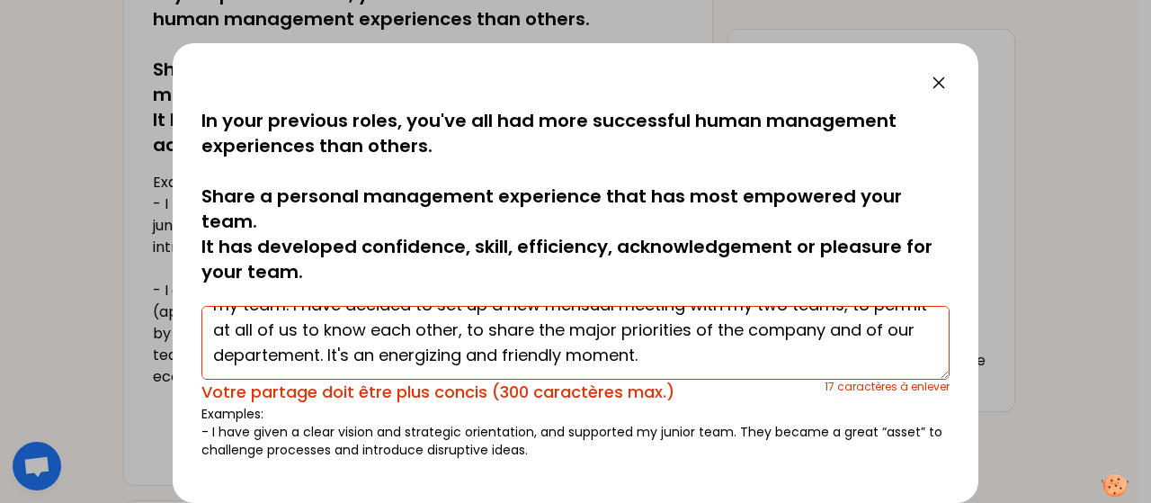
click at [708, 362] on textarea "Since the reorganization of Auchan headquarter in [DATE], I have a new business…" at bounding box center [575, 343] width 748 height 74
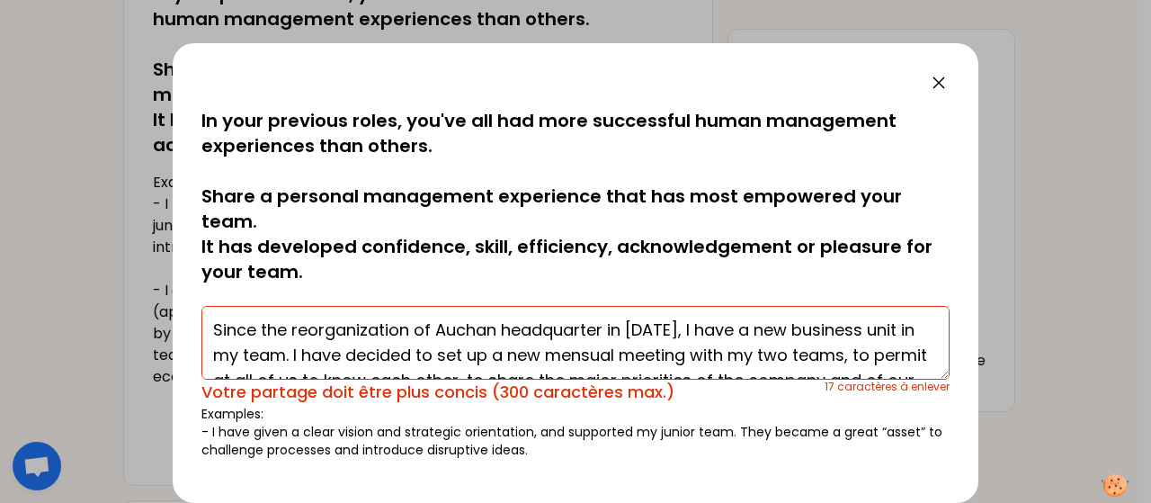
drag, startPoint x: 501, startPoint y: 328, endPoint x: 437, endPoint y: 330, distance: 63.9
click at [437, 330] on textarea "Since the reorganization of Auchan headquarter in [DATE], I have a new business…" at bounding box center [575, 343] width 748 height 74
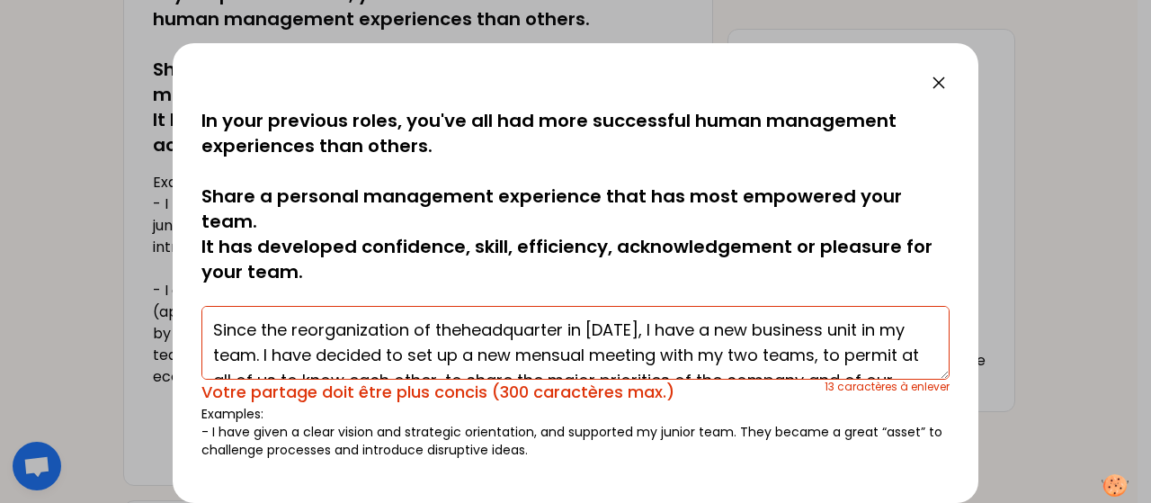
drag, startPoint x: 565, startPoint y: 326, endPoint x: 261, endPoint y: 329, distance: 303.9
click at [262, 330] on textarea "Since the reorganization of theheadquarter in [DATE], I have a new business uni…" at bounding box center [575, 343] width 748 height 74
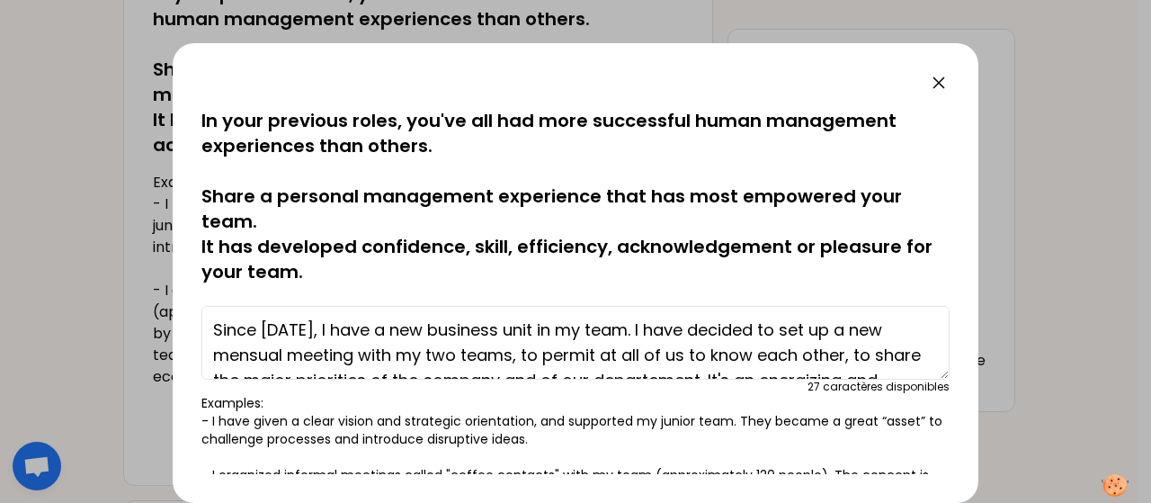
click at [348, 347] on textarea "Since [DATE], I have a new business unit in my team. I have decided to set up a…" at bounding box center [575, 343] width 748 height 74
click at [269, 326] on textarea "Since [DATE], I have a new business unit in my team. I have decided to set up a…" at bounding box center [575, 343] width 748 height 74
click at [371, 335] on textarea "Since [DATE], I have a new business unit in my team. I have decided to set up a…" at bounding box center [575, 343] width 748 height 74
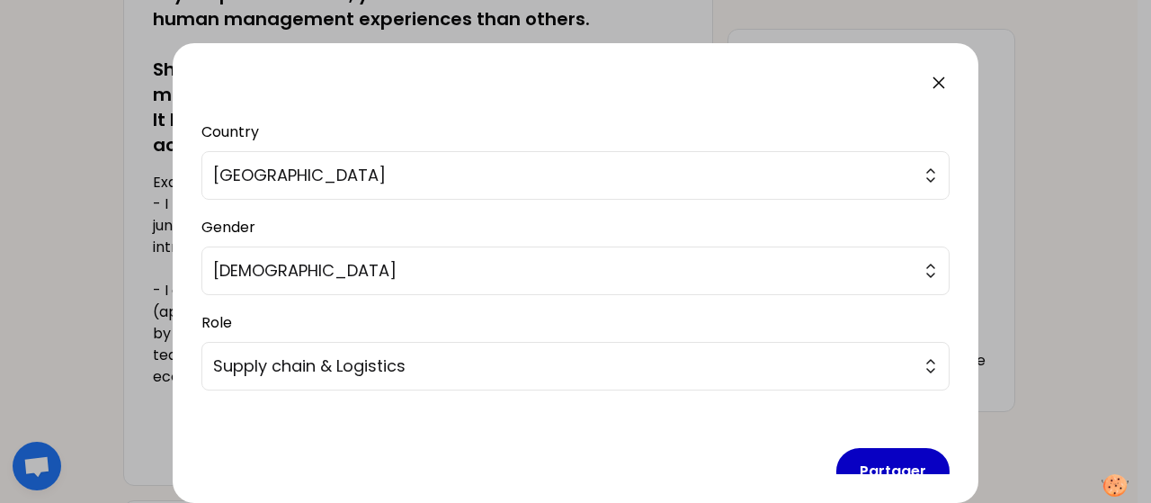
scroll to position [516, 0]
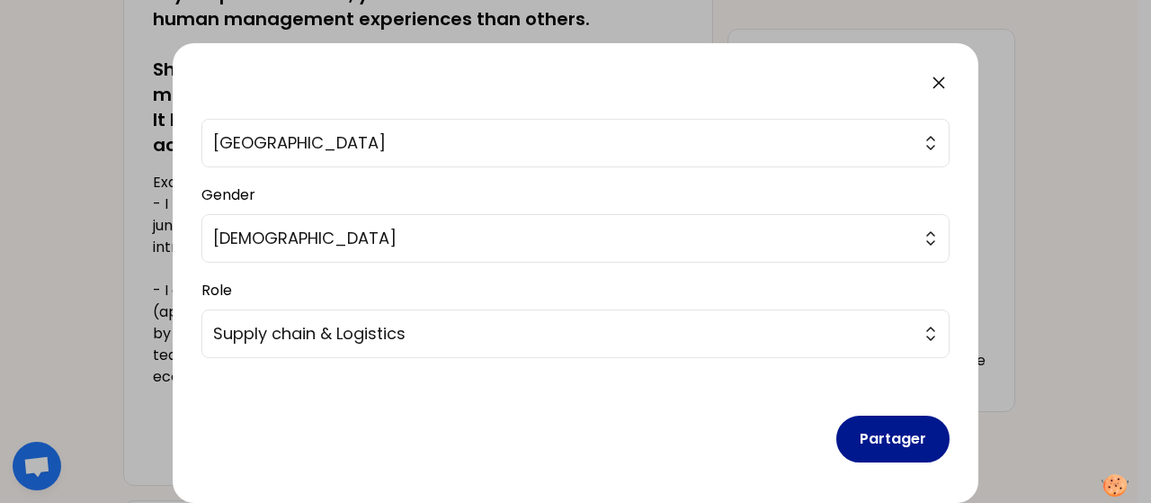
type textarea "Since [DATE], I have a new business unit in my team. I have decided to set up a…"
click at [883, 432] on button "Partager" at bounding box center [892, 438] width 113 height 47
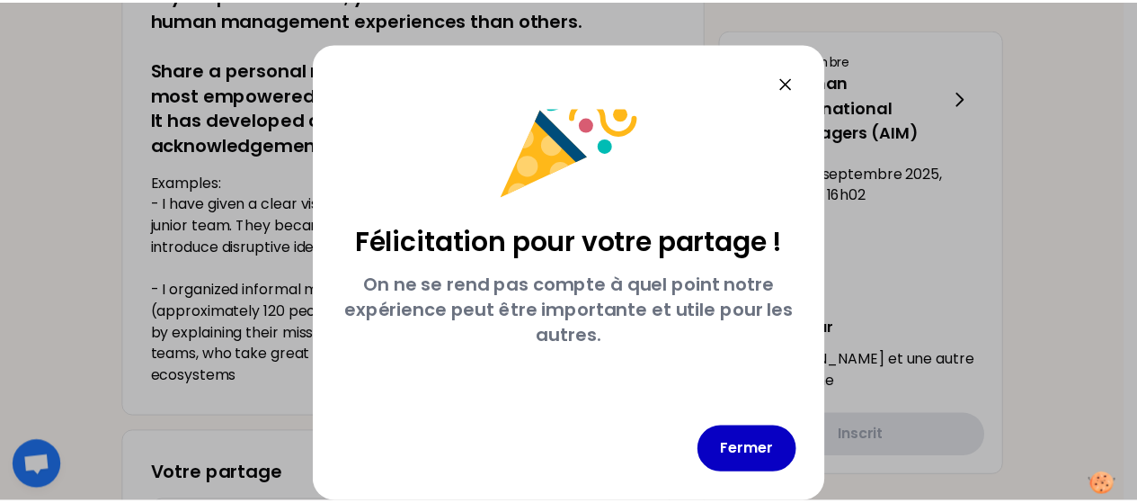
scroll to position [54, 0]
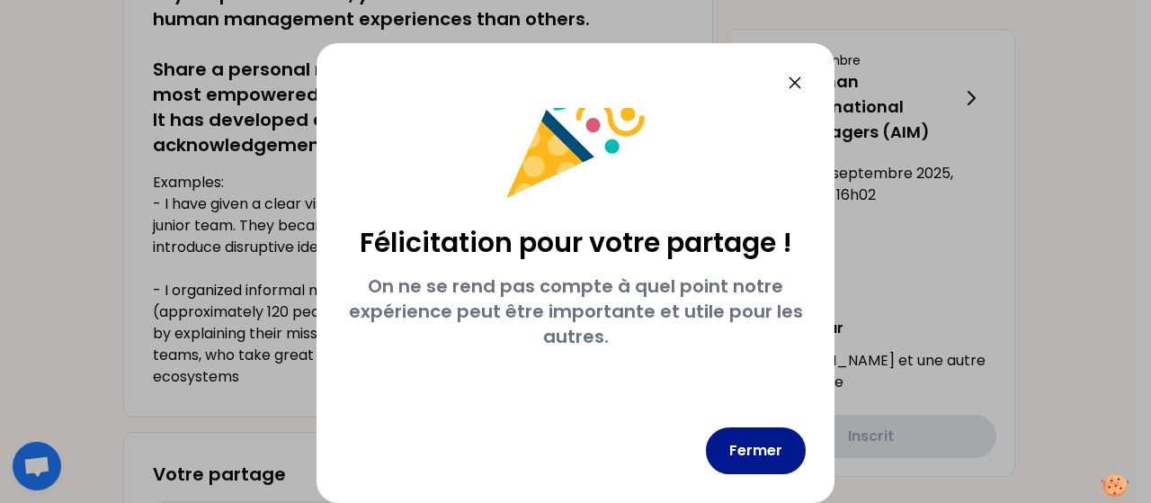
click at [784, 451] on button "Fermer" at bounding box center [756, 450] width 100 height 47
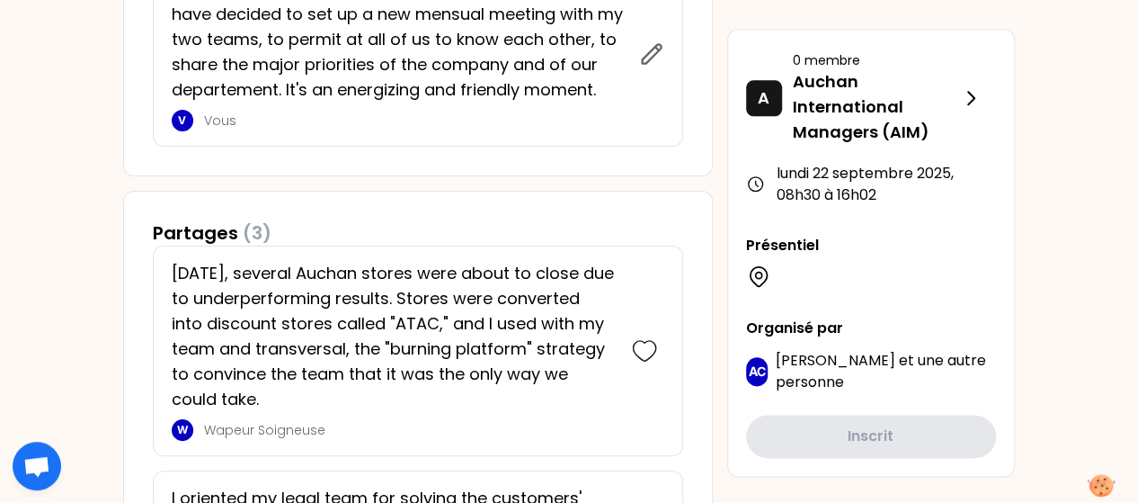
scroll to position [1012, 0]
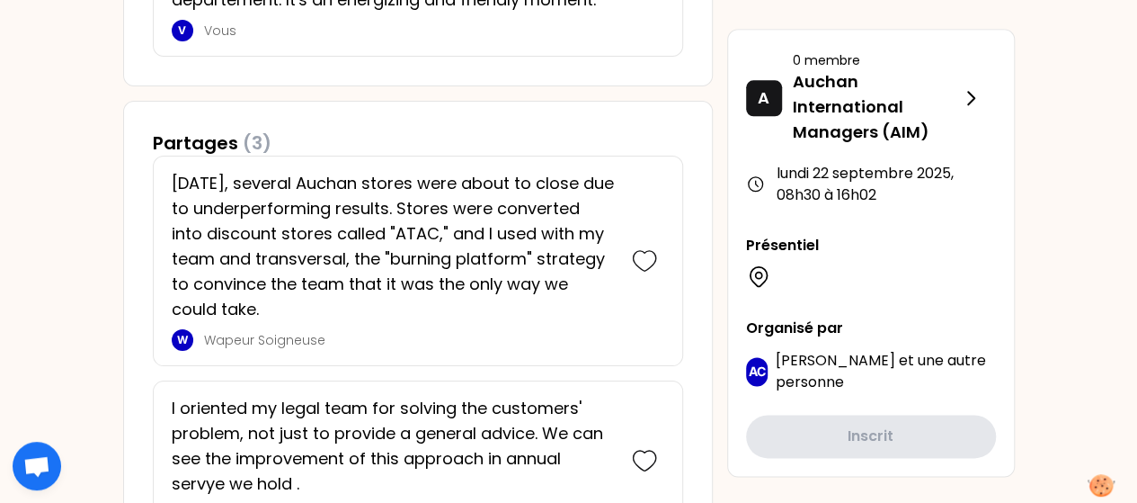
click at [412, 310] on p "[DATE], several Auchan stores were about to close due to underperforming result…" at bounding box center [393, 246] width 442 height 151
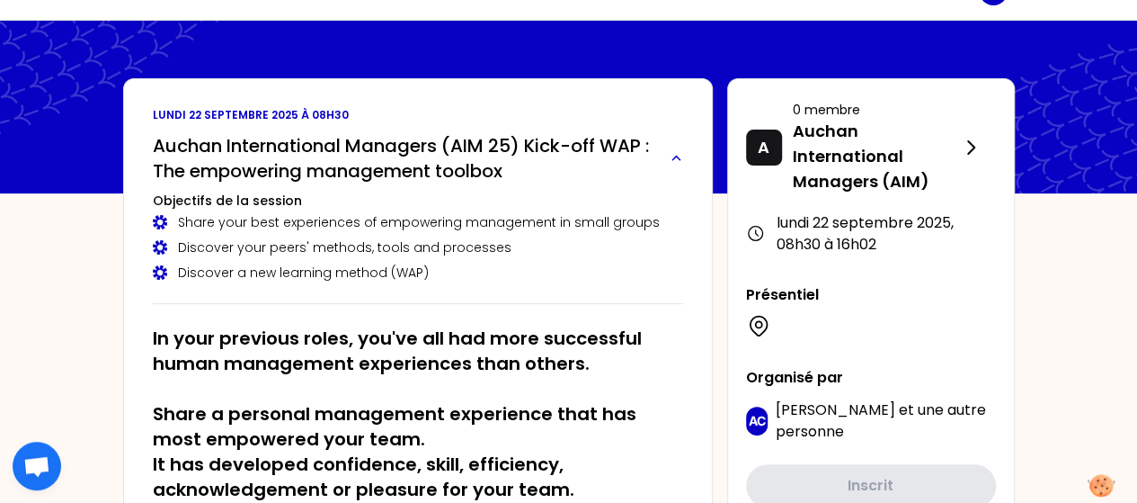
scroll to position [0, 0]
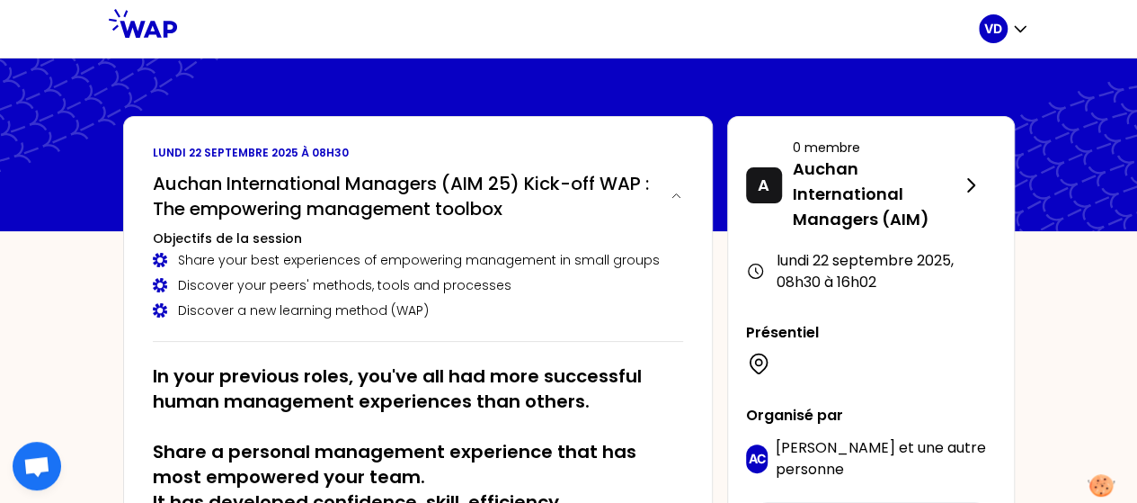
click at [162, 31] on icon at bounding box center [143, 23] width 68 height 29
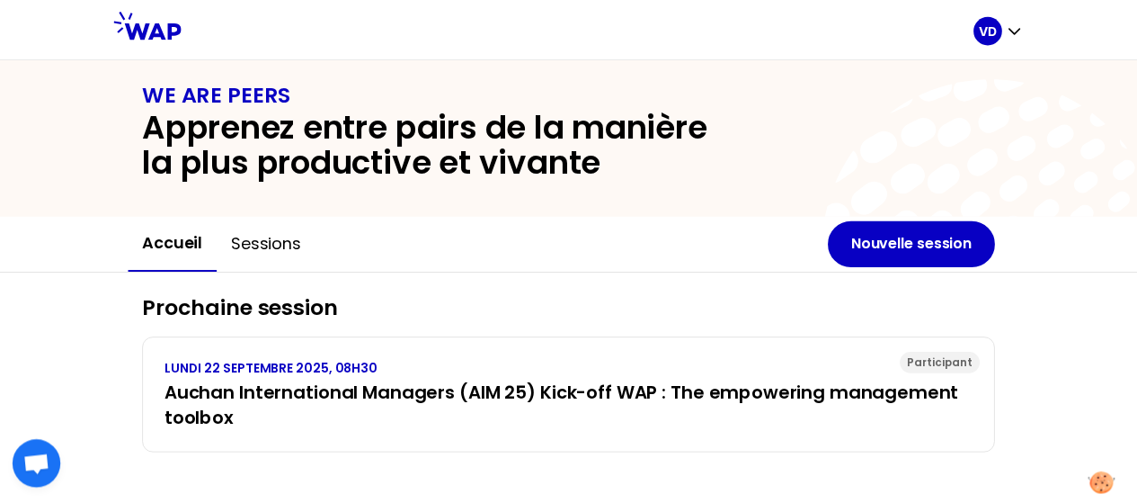
scroll to position [22, 0]
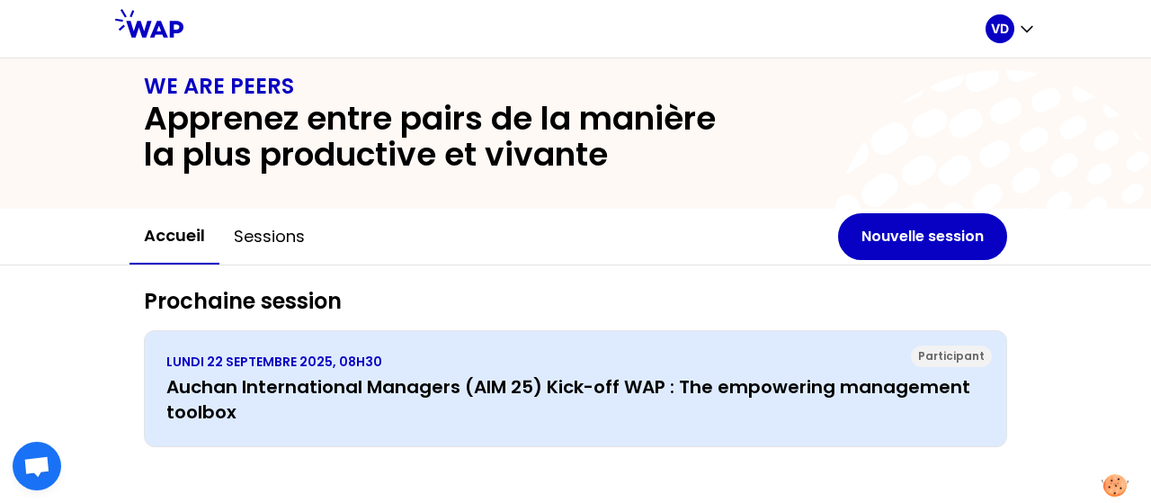
click at [414, 391] on h3 "Auchan International Managers (AIM 25) Kick-off WAP : The empowering management…" at bounding box center [575, 399] width 818 height 50
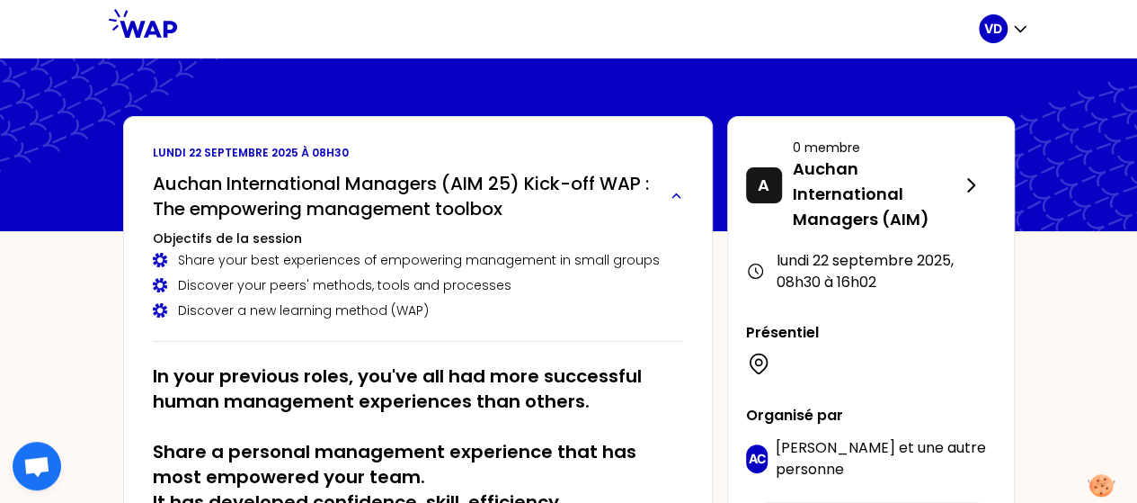
drag, startPoint x: 558, startPoint y: 204, endPoint x: 465, endPoint y: 216, distance: 94.2
click at [465, 216] on h2 "Auchan International Managers (AIM 25) Kick-off WAP : The empowering management…" at bounding box center [405, 196] width 504 height 50
